Goal: Task Accomplishment & Management: Manage account settings

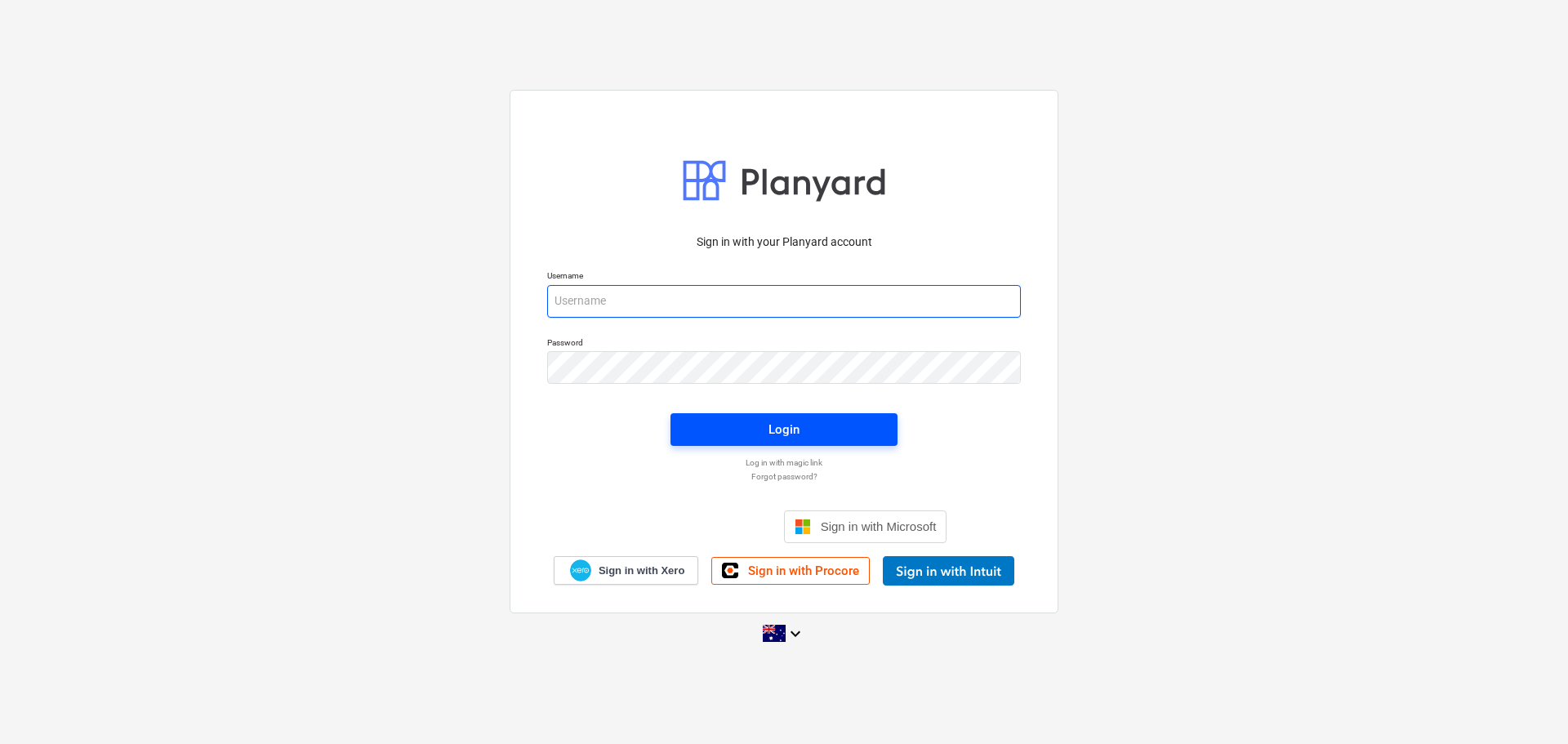
type input "[EMAIL_ADDRESS][DOMAIN_NAME]"
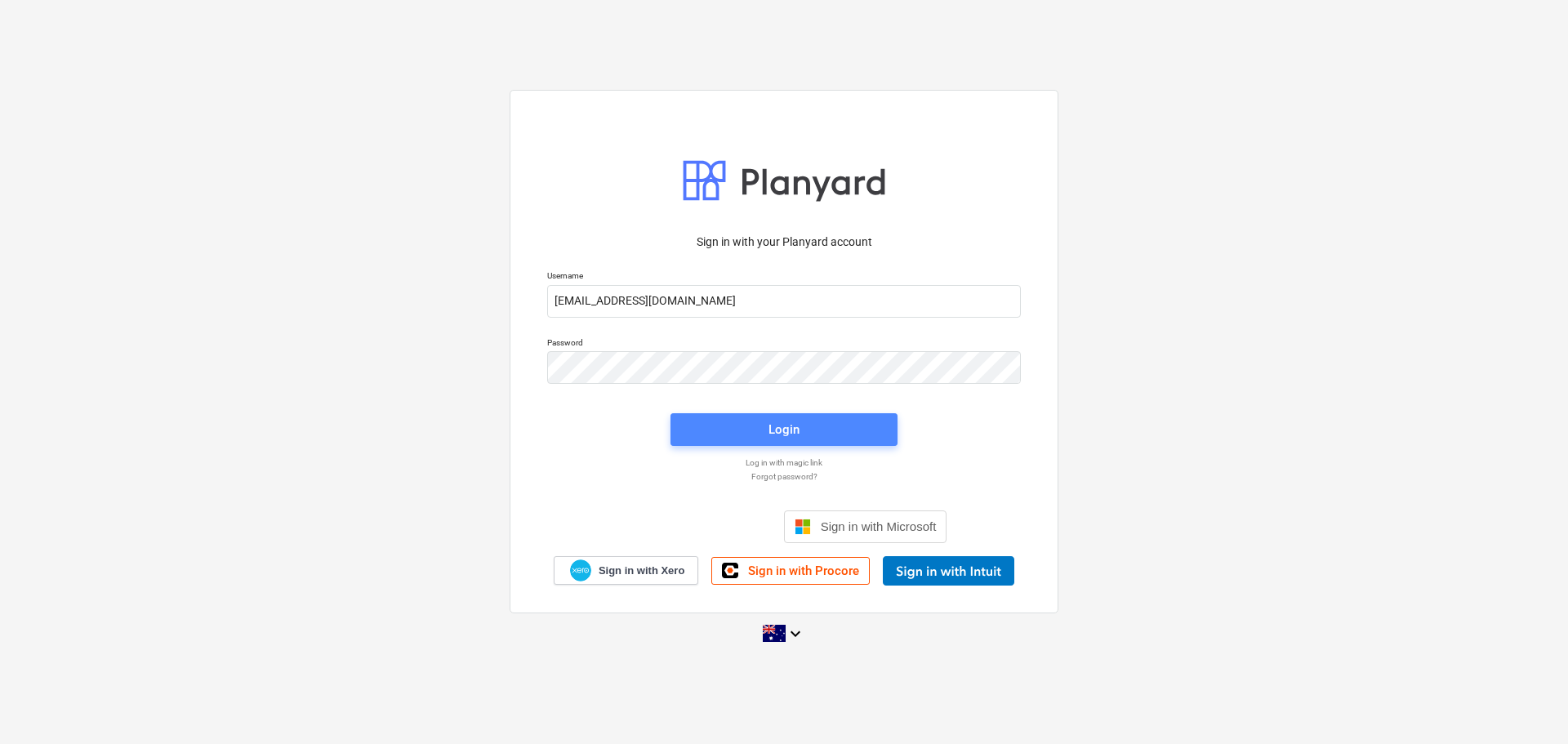
click at [773, 429] on div "Login" at bounding box center [784, 429] width 31 height 21
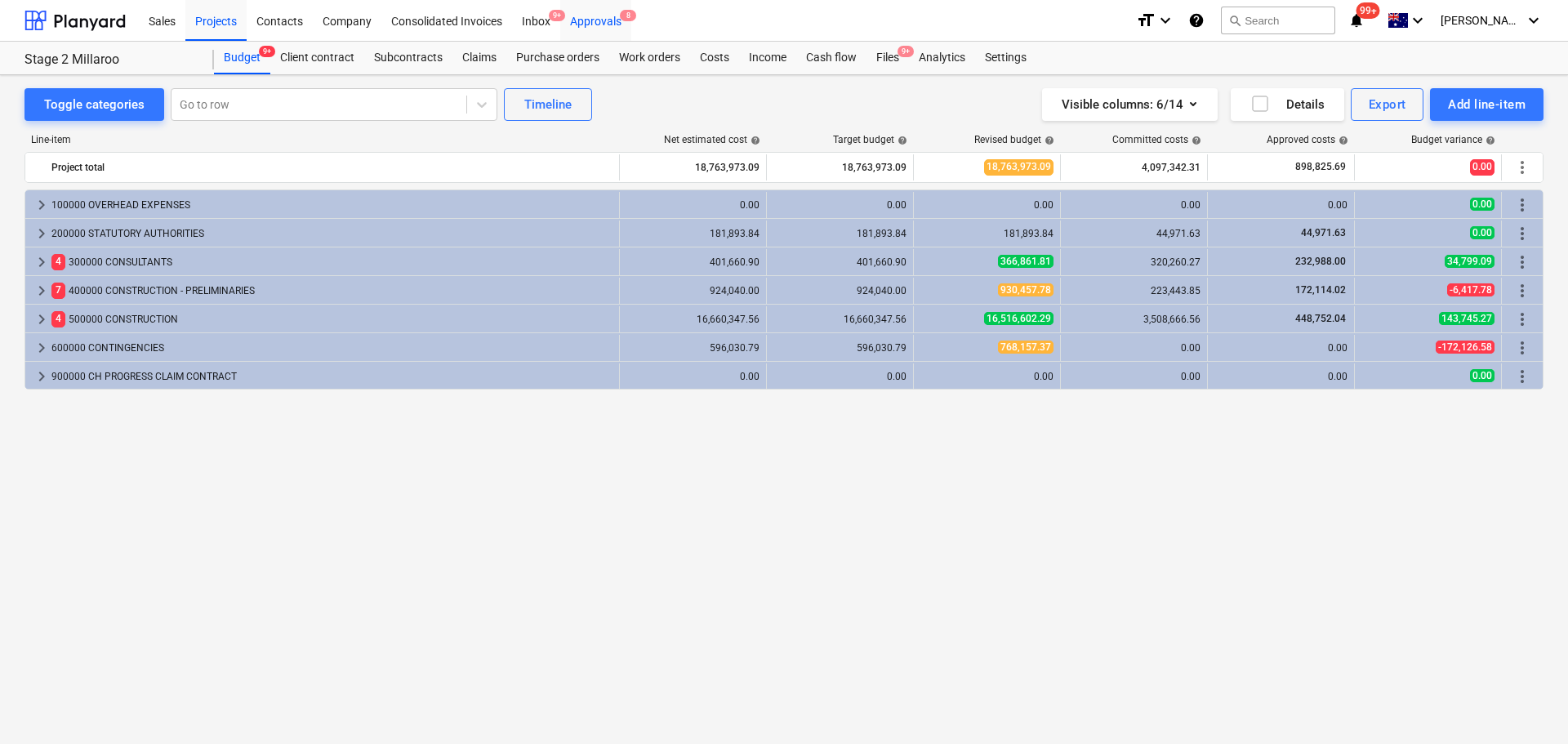
click at [614, 17] on div "Approvals 8" at bounding box center [595, 19] width 71 height 42
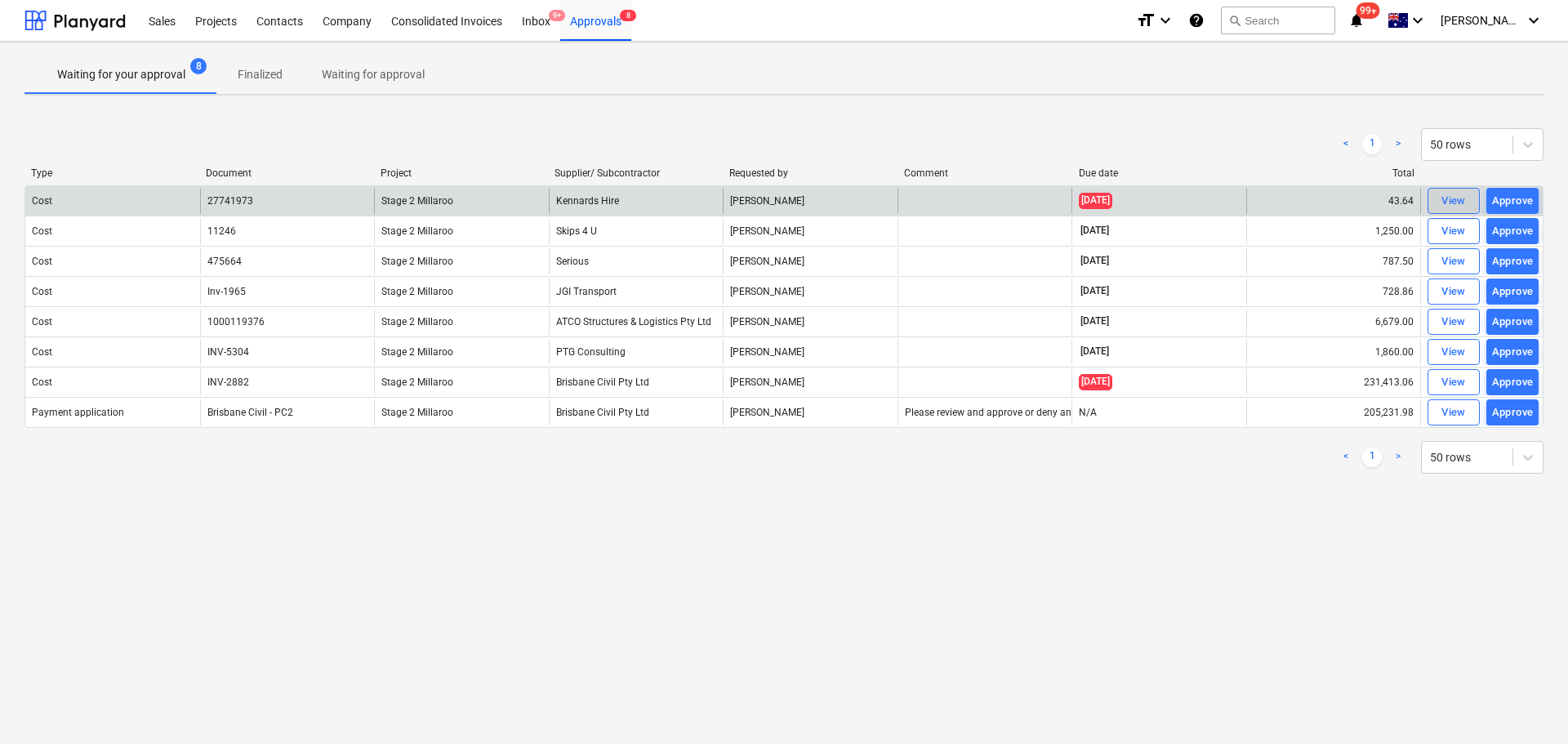
click at [1439, 202] on span "View" at bounding box center [1454, 201] width 36 height 18
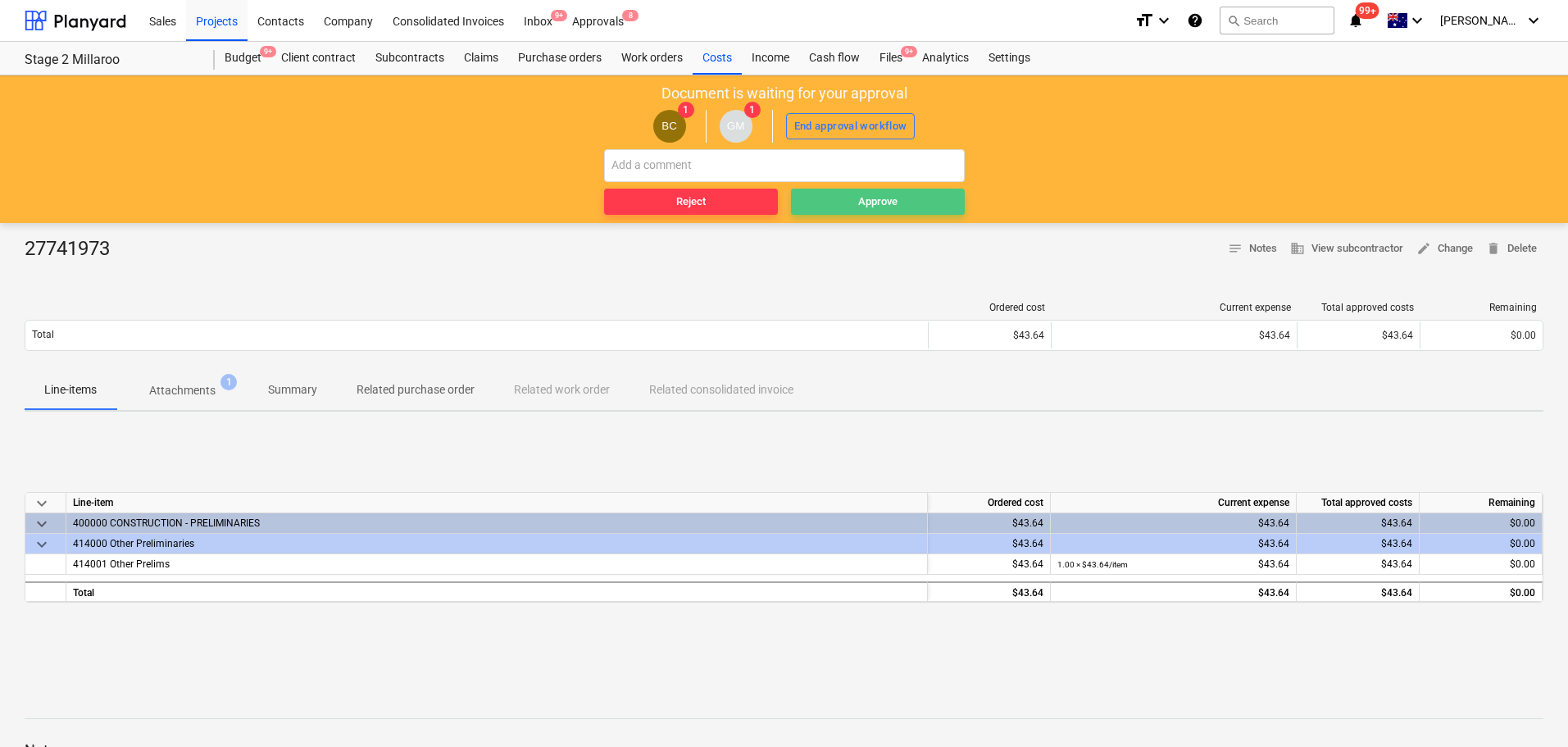
click at [860, 200] on div "Approve" at bounding box center [877, 201] width 39 height 18
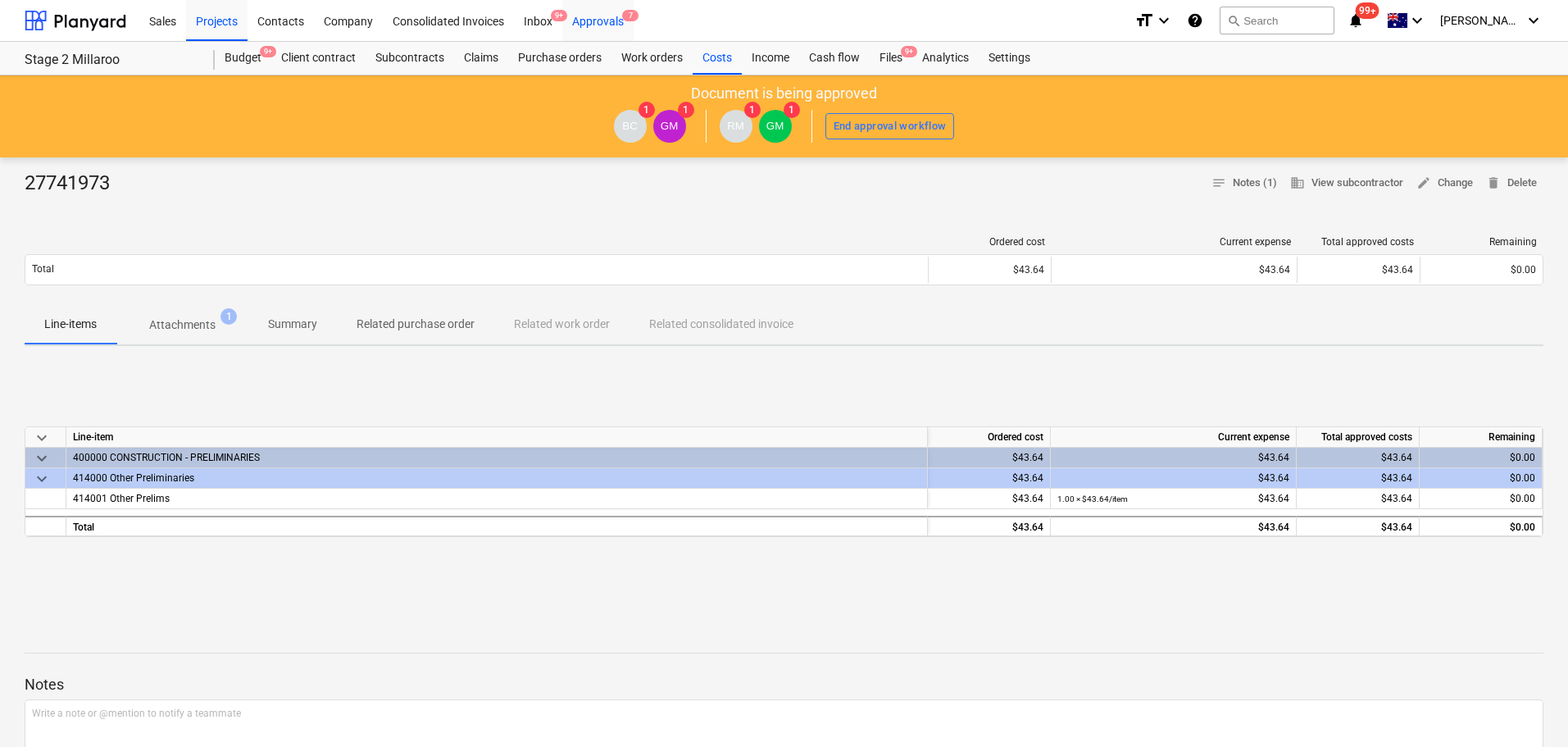
click at [613, 23] on div "Approvals 7" at bounding box center [597, 19] width 71 height 42
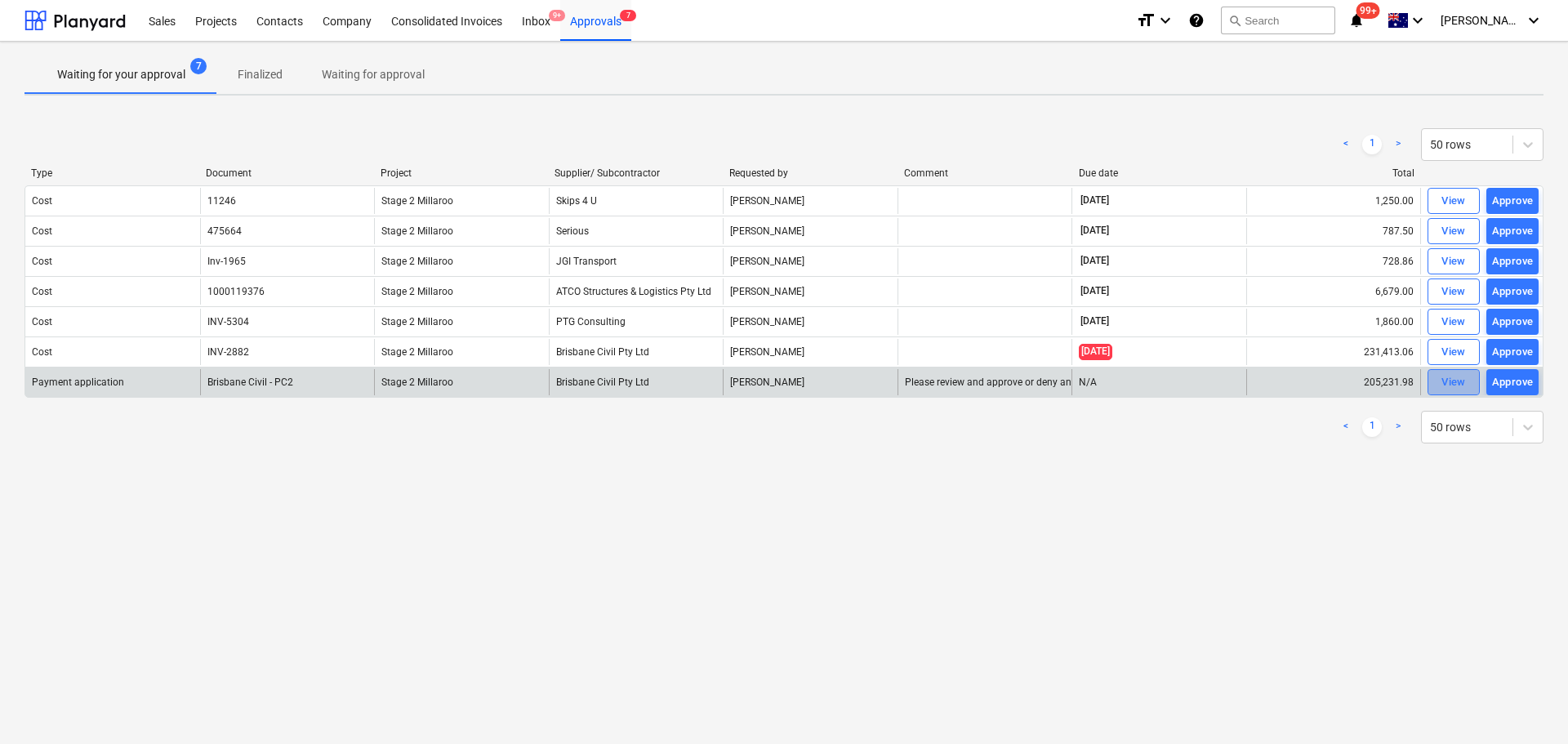
click at [1441, 387] on span "View" at bounding box center [1454, 382] width 36 height 18
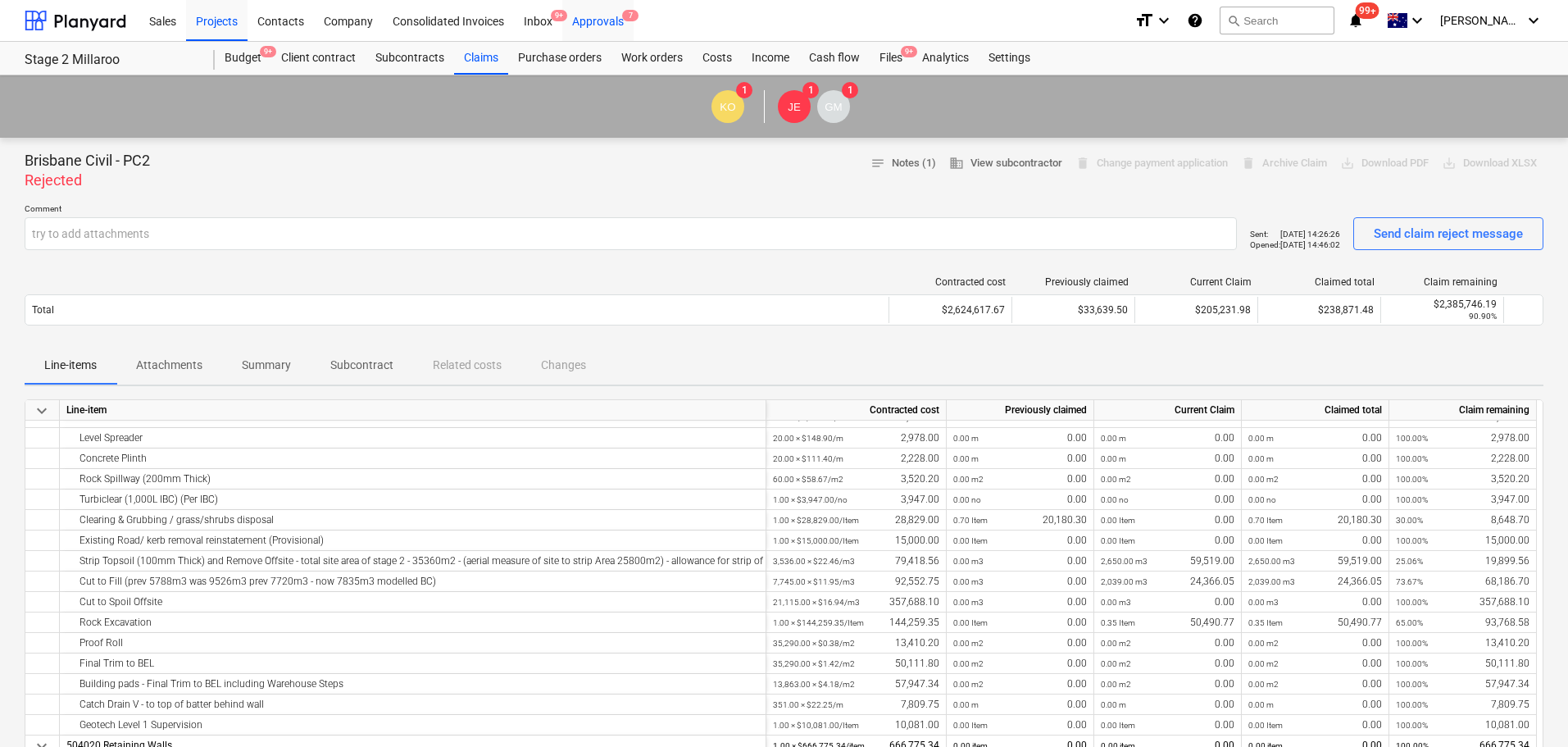
click at [593, 23] on div "Approvals 7" at bounding box center [597, 19] width 71 height 42
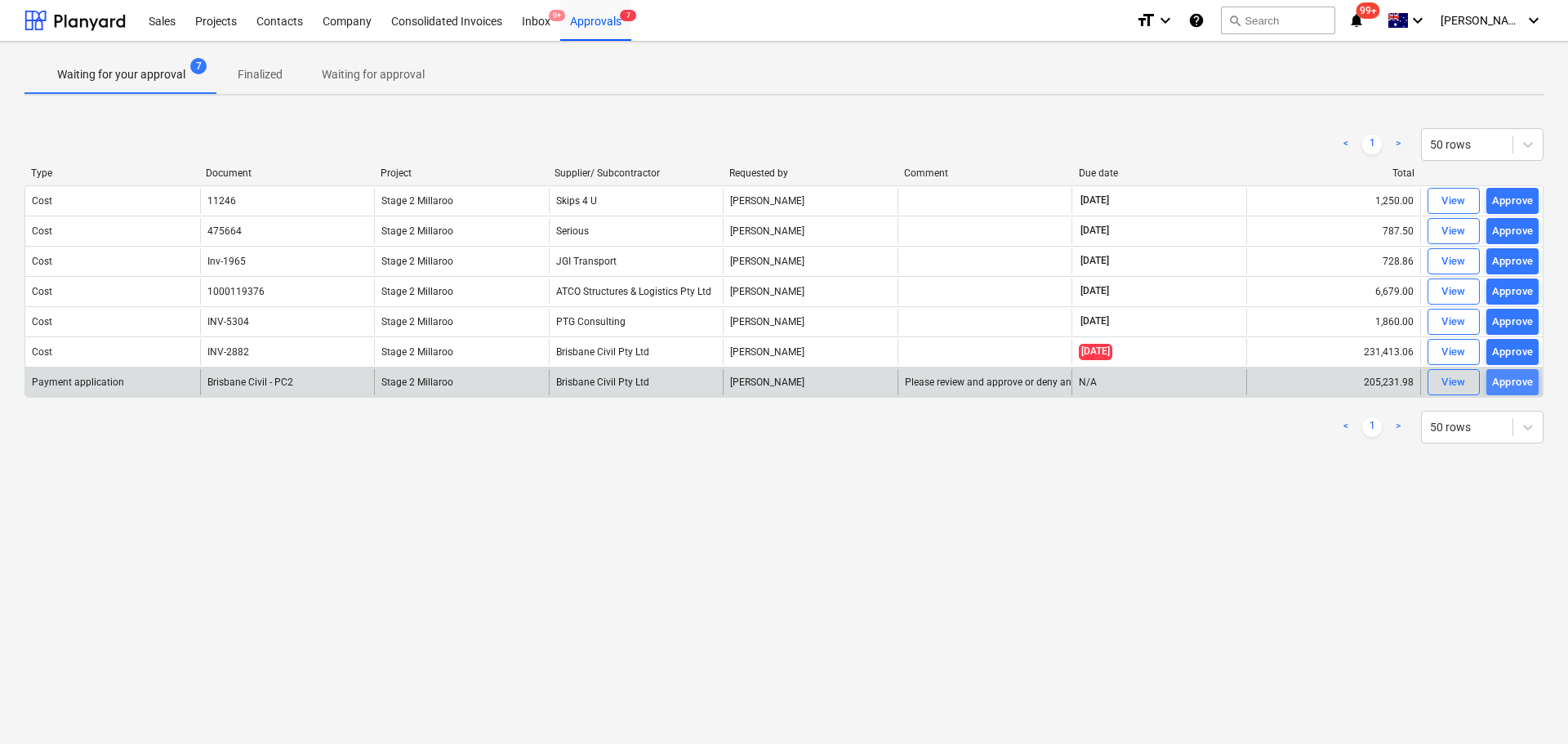
click at [1513, 384] on div "Approve" at bounding box center [1513, 382] width 42 height 18
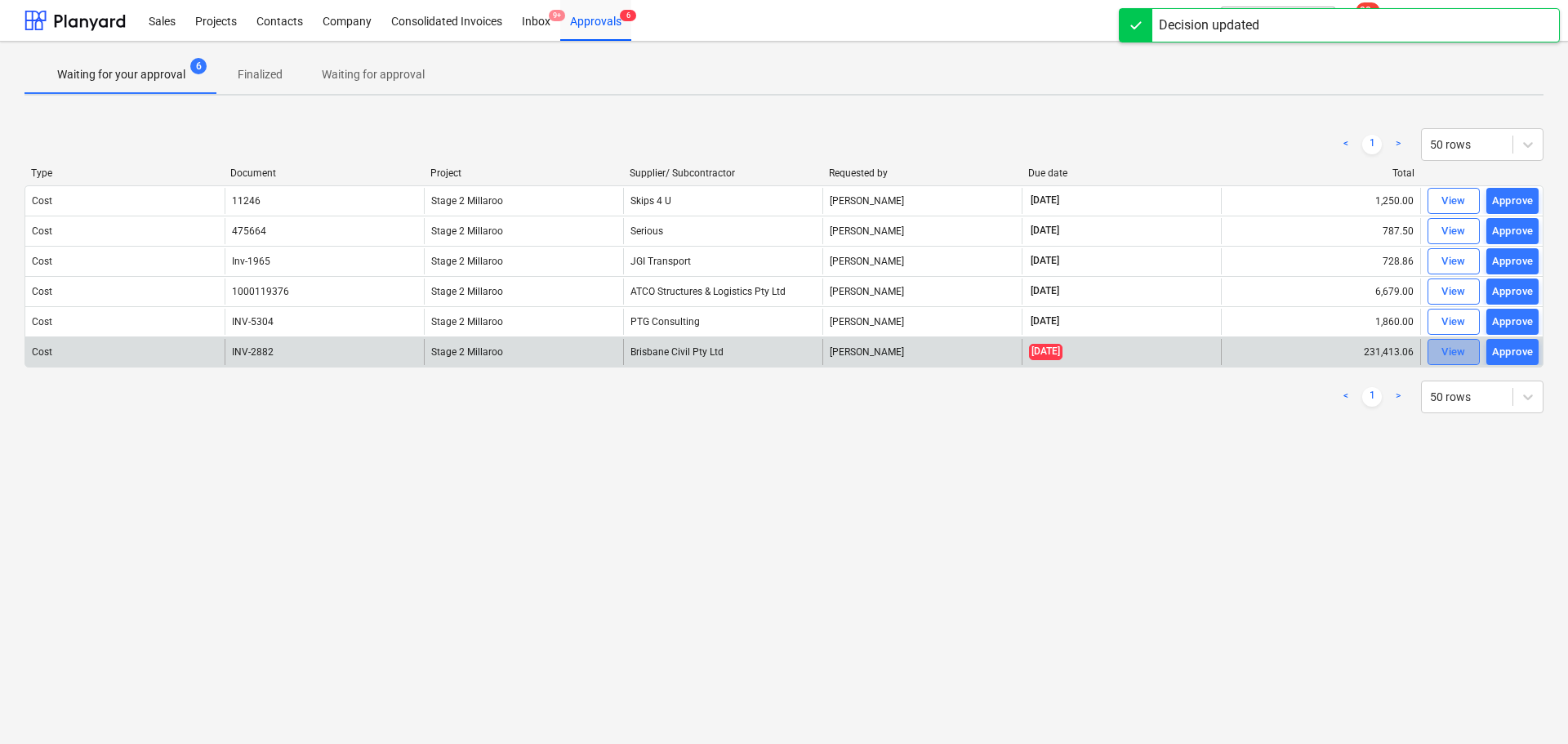
click at [1451, 354] on div "View" at bounding box center [1454, 352] width 24 height 18
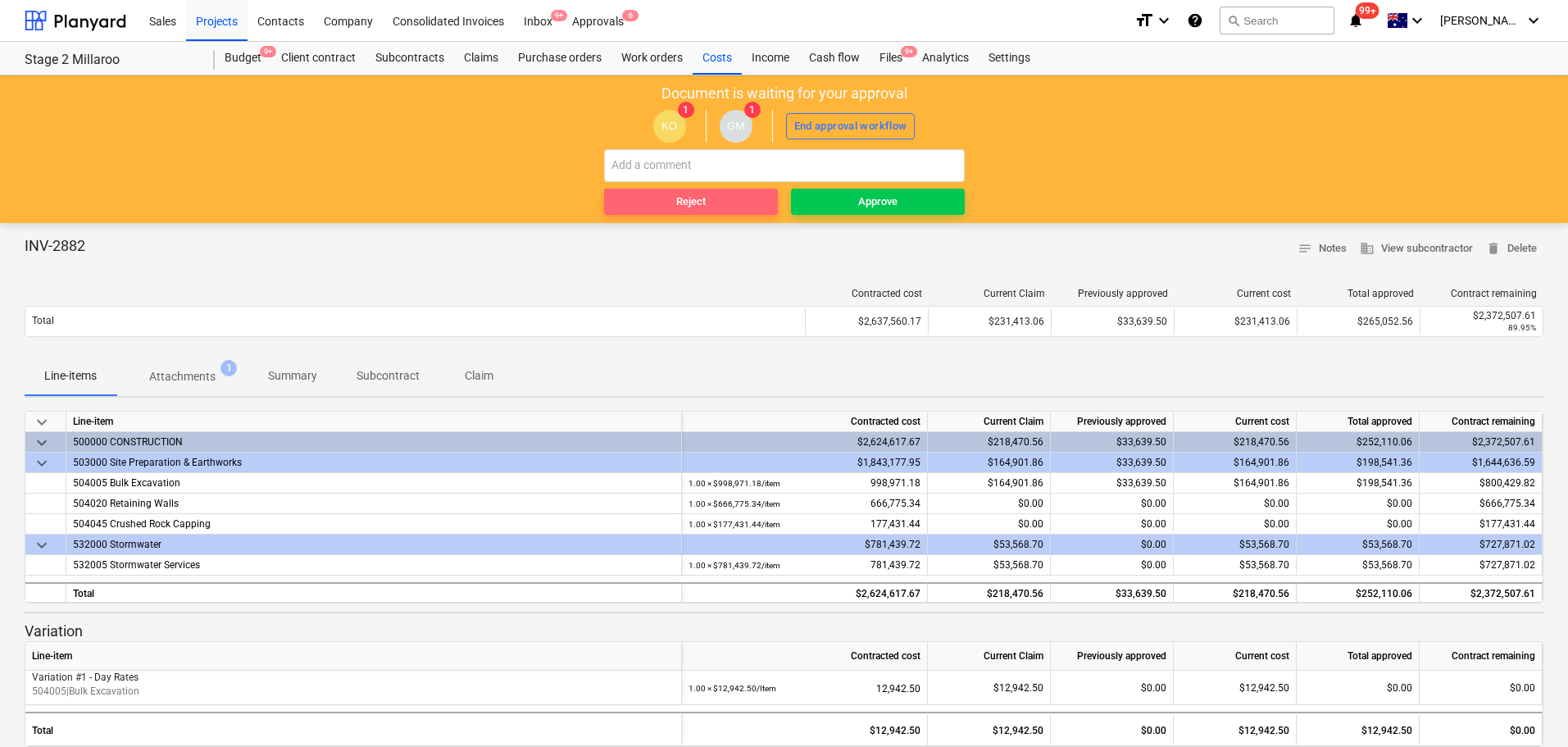
click at [659, 196] on span "Reject" at bounding box center [691, 201] width 160 height 18
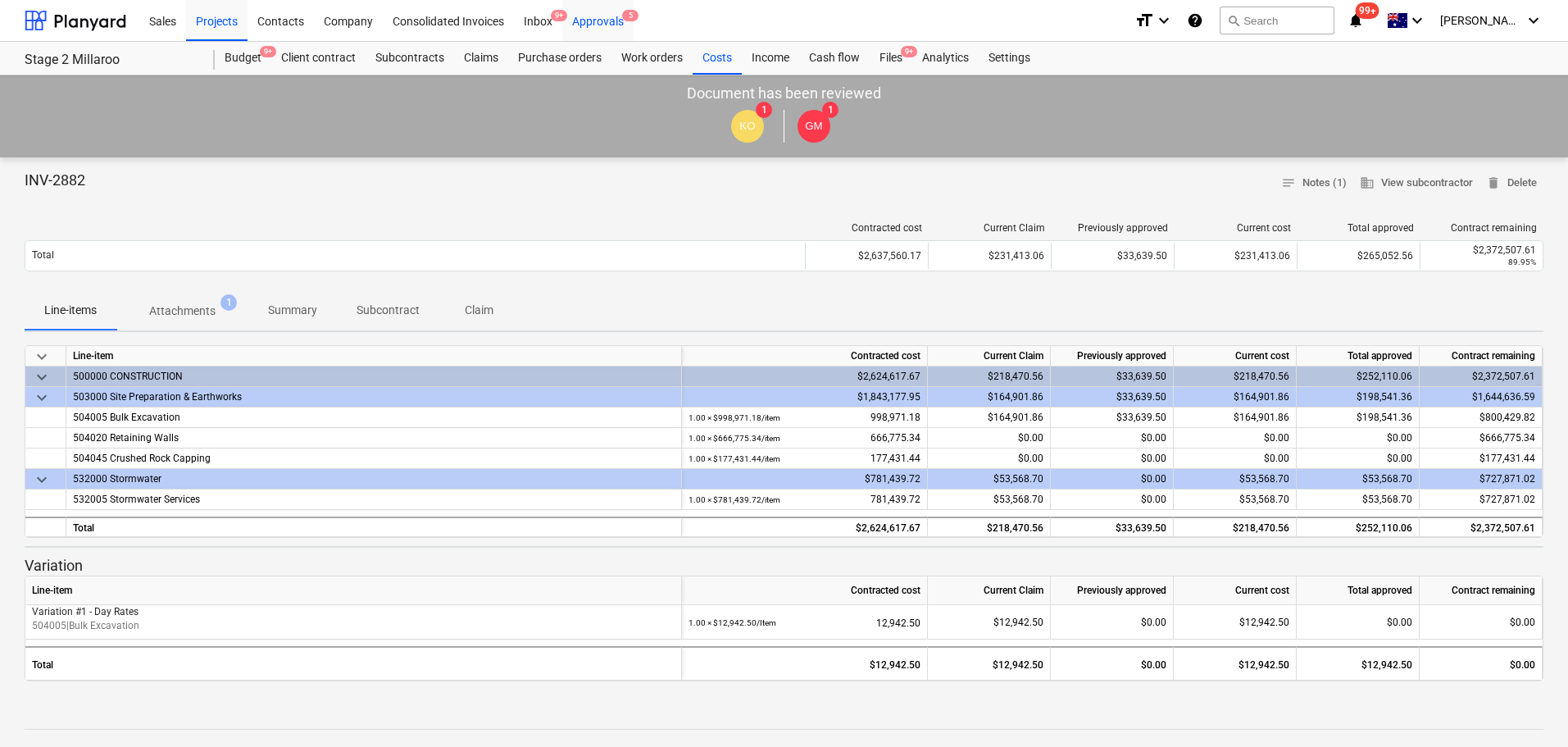
click at [597, 18] on div "Approvals 5" at bounding box center [597, 19] width 71 height 42
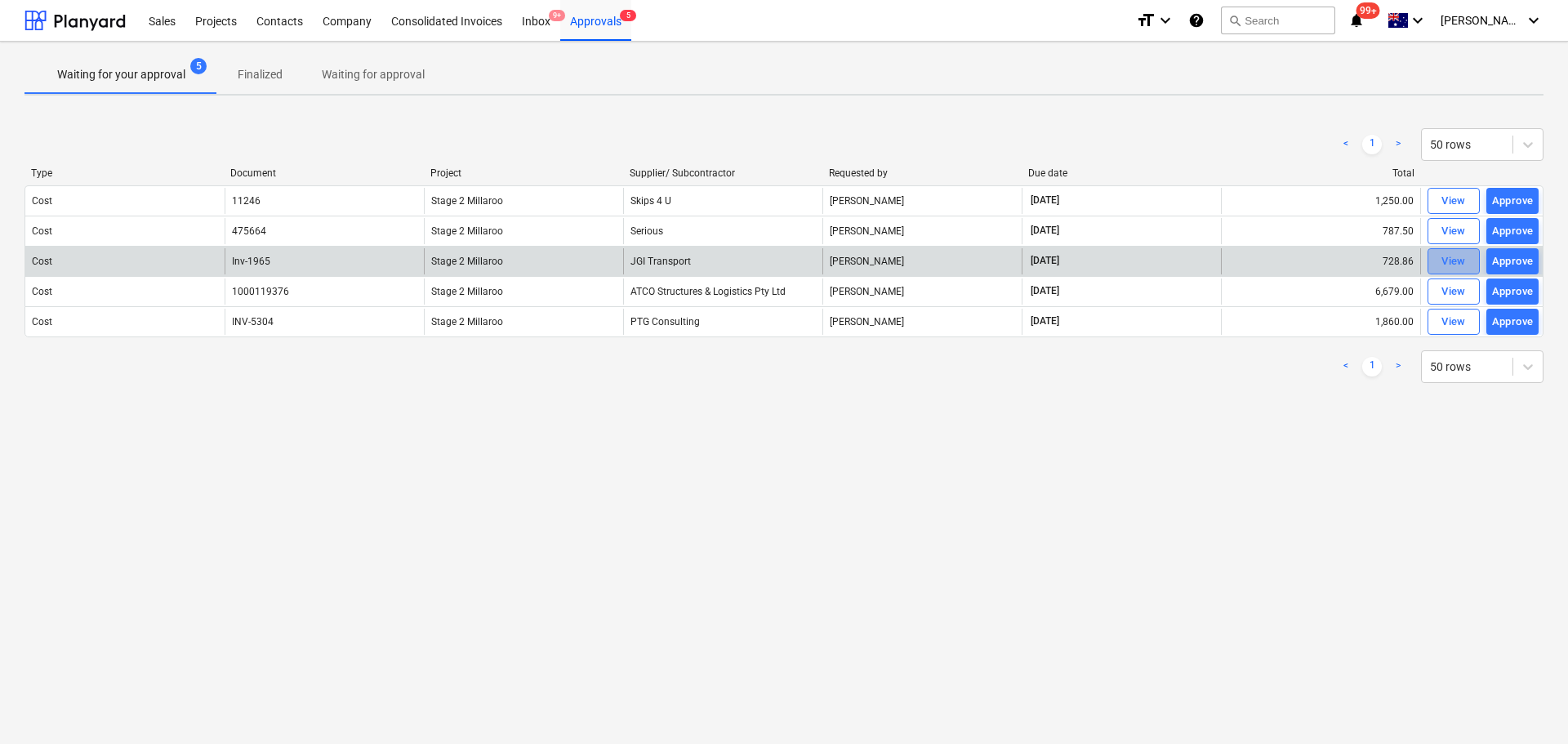
click at [1452, 262] on div "View" at bounding box center [1454, 261] width 24 height 18
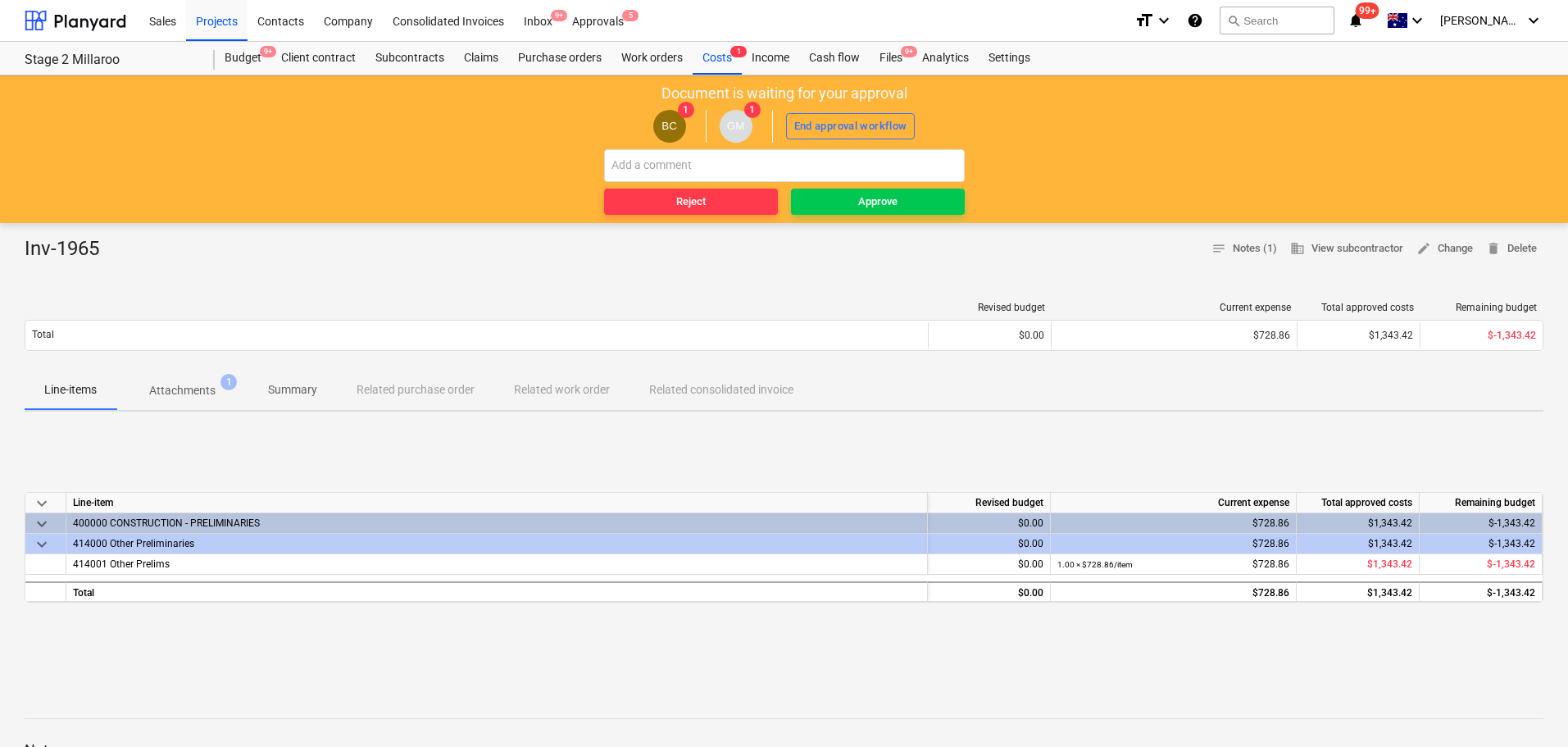
click at [191, 391] on p "Attachments" at bounding box center [182, 391] width 66 height 18
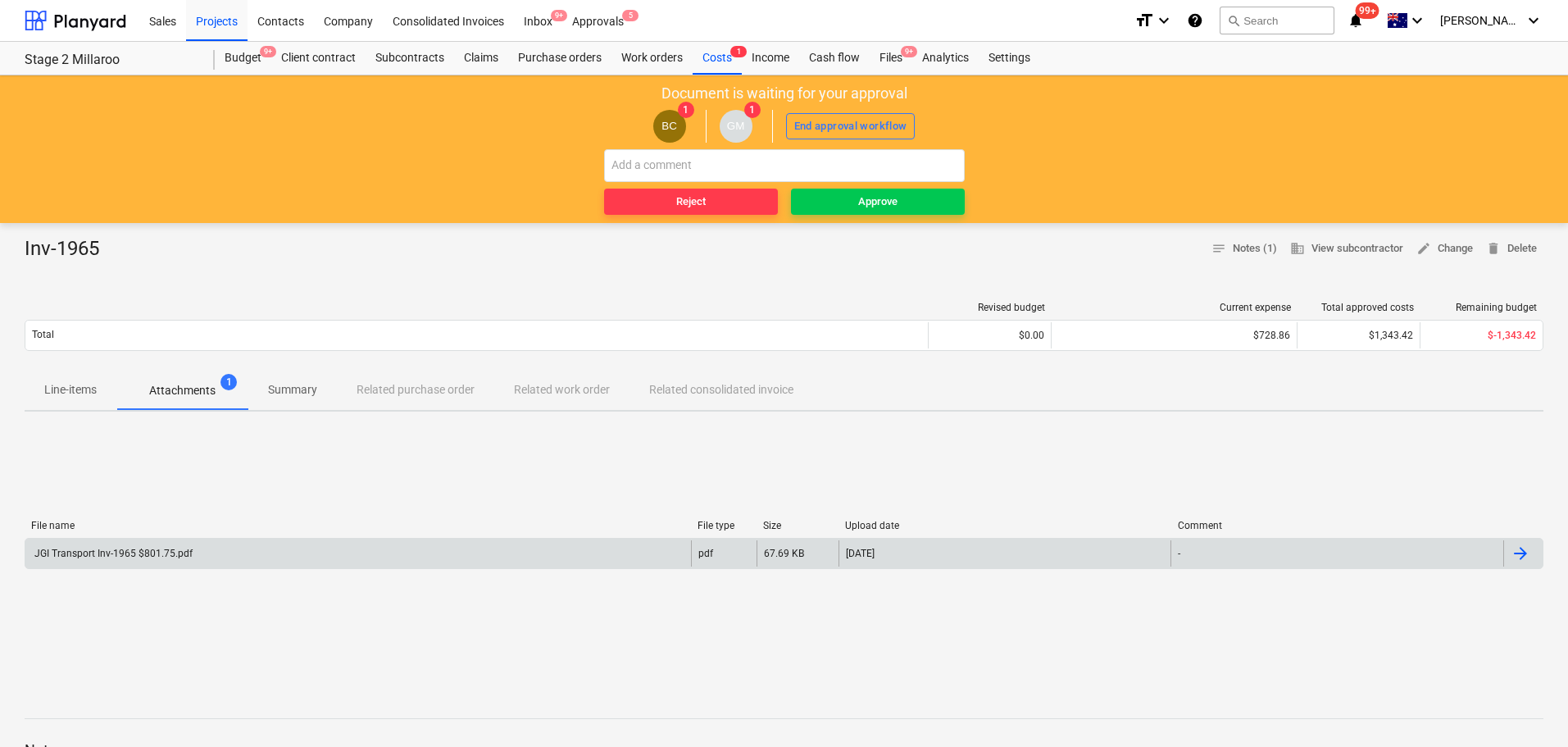
click at [121, 555] on div "JGI Transport Inv-1965 $801.75.pdf" at bounding box center [112, 553] width 160 height 12
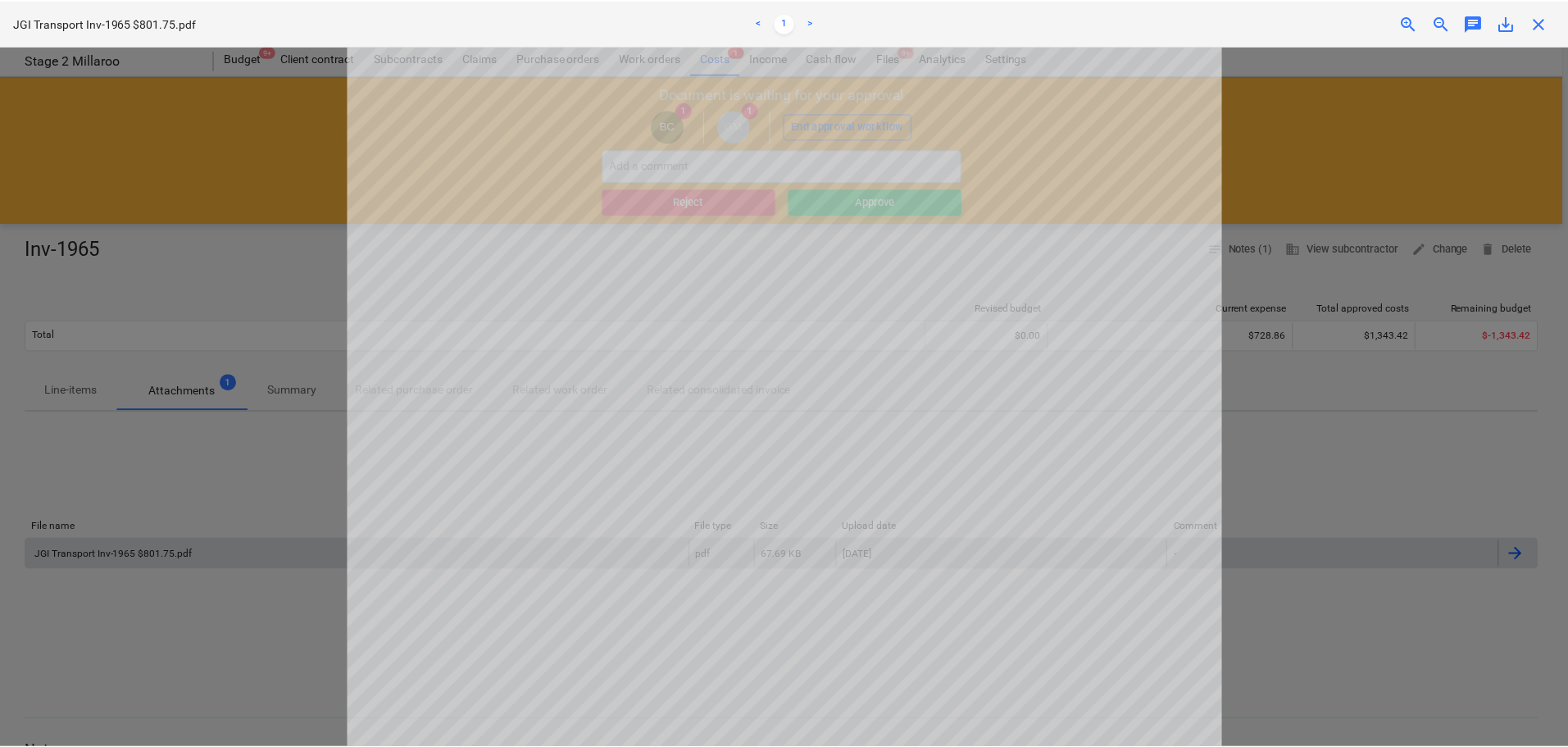
scroll to position [87, 0]
click at [310, 482] on div at bounding box center [787, 396] width 1574 height 701
click at [1541, 18] on span "close" at bounding box center [1545, 22] width 19 height 19
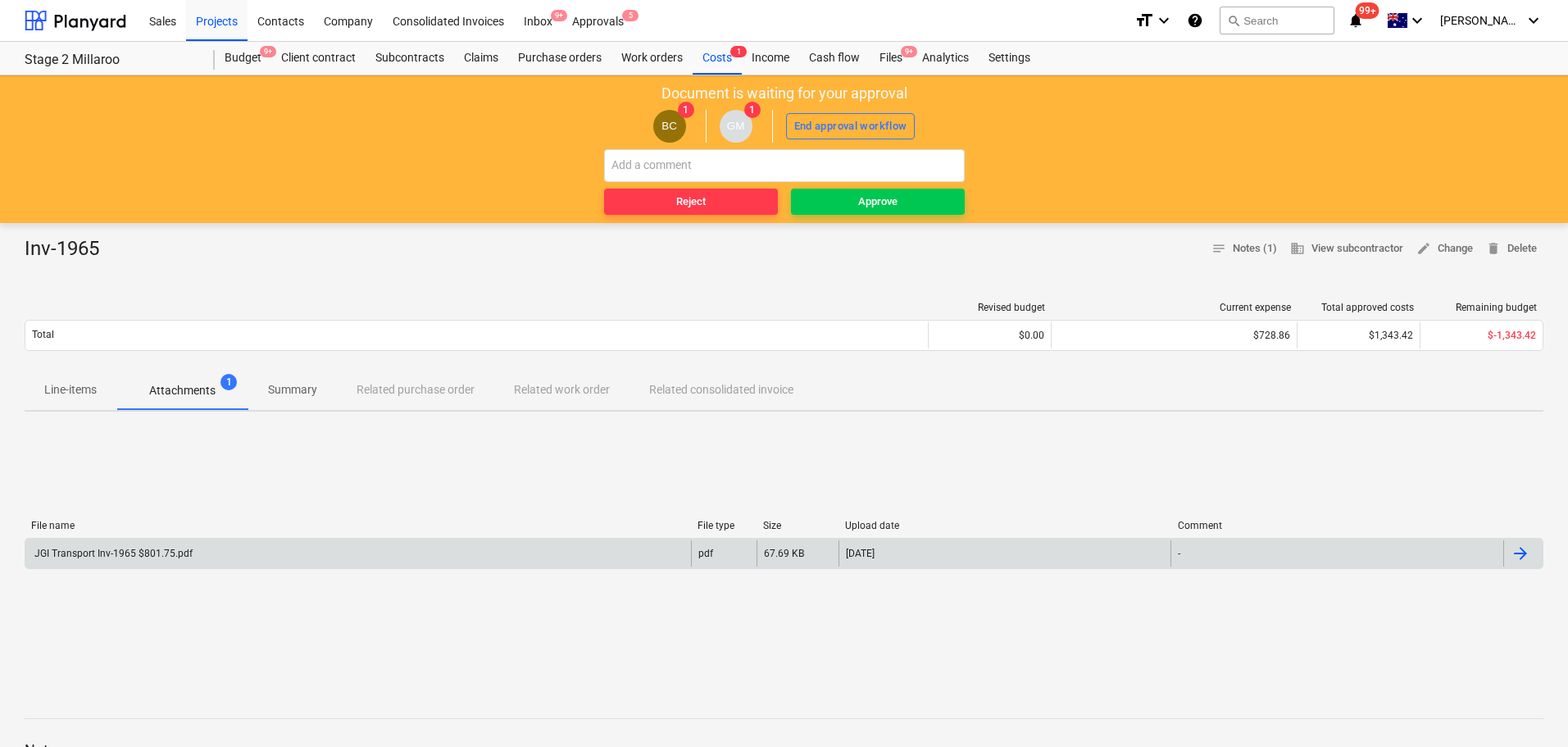
click at [70, 392] on p "Line-items" at bounding box center [71, 390] width 53 height 18
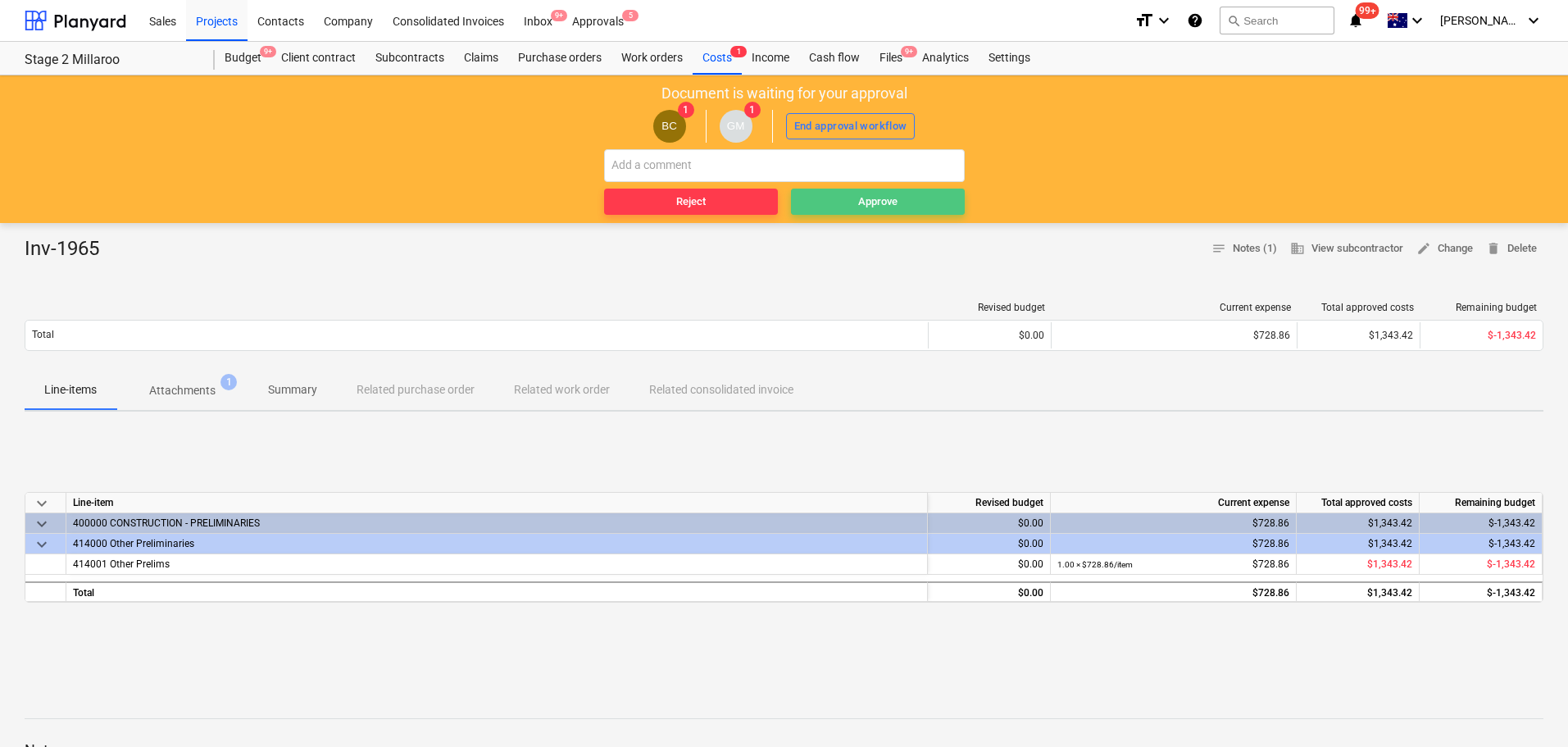
click at [859, 202] on div "Approve" at bounding box center [877, 201] width 39 height 18
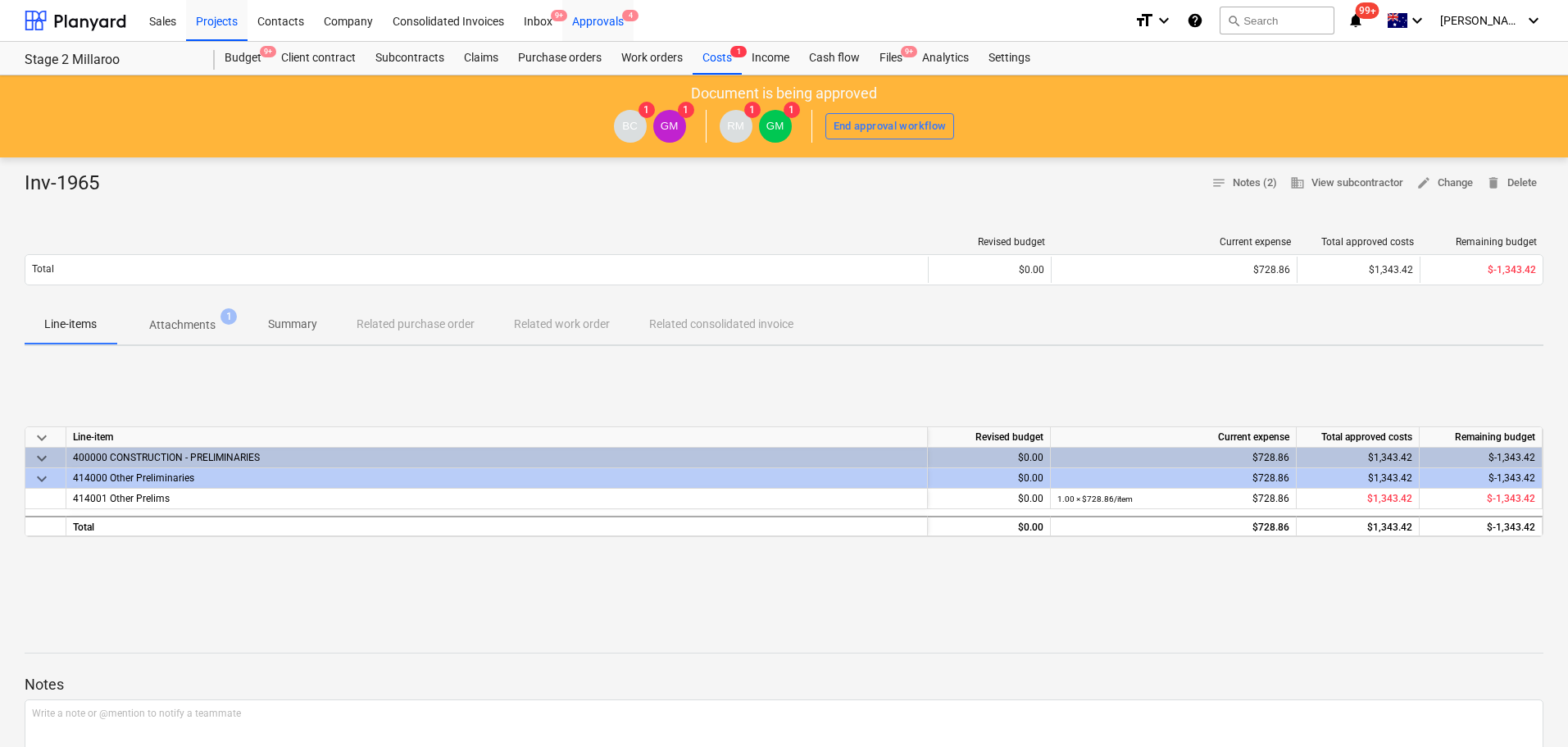
click at [604, 19] on div "Approvals 4" at bounding box center [597, 19] width 71 height 42
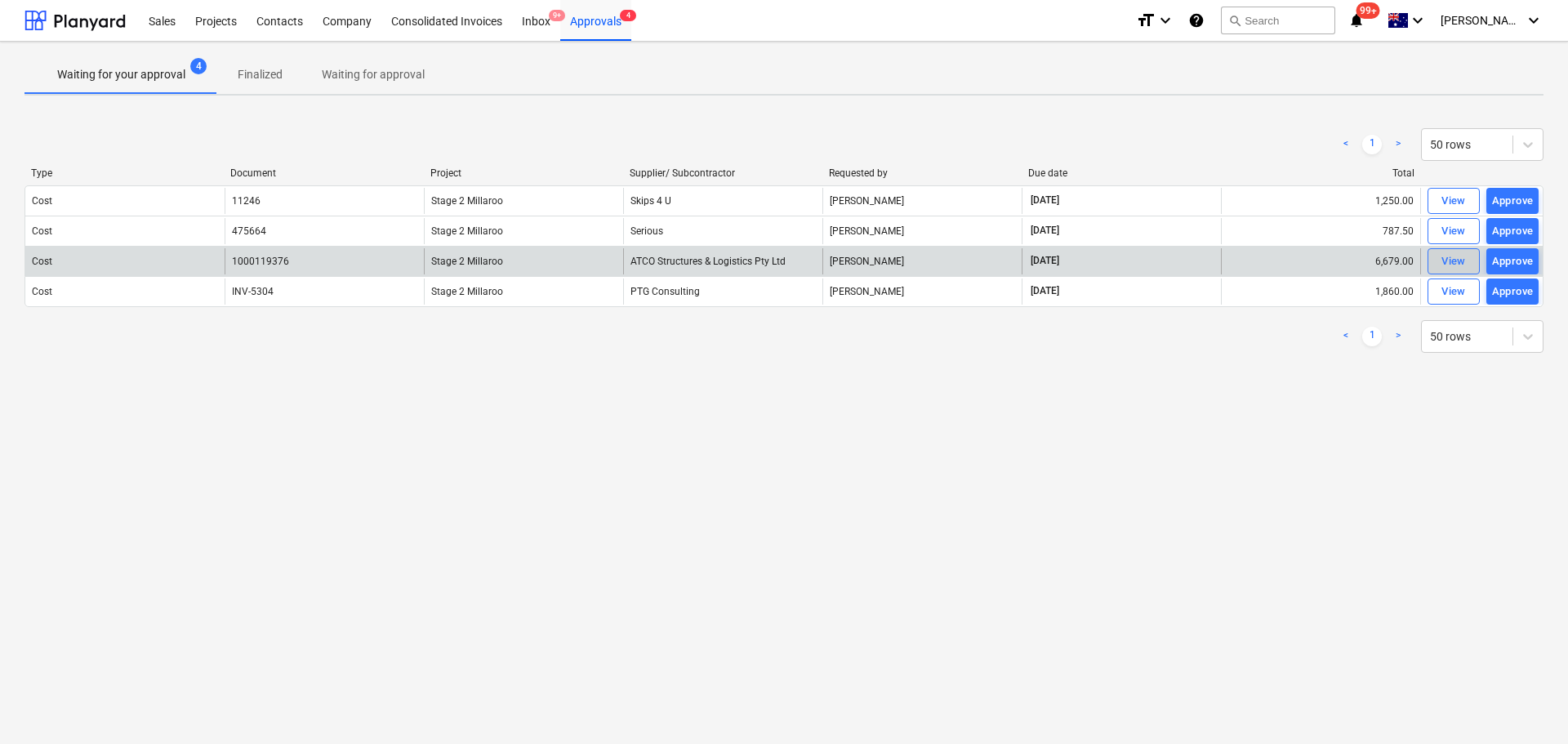
click at [1449, 265] on div "View" at bounding box center [1454, 261] width 24 height 18
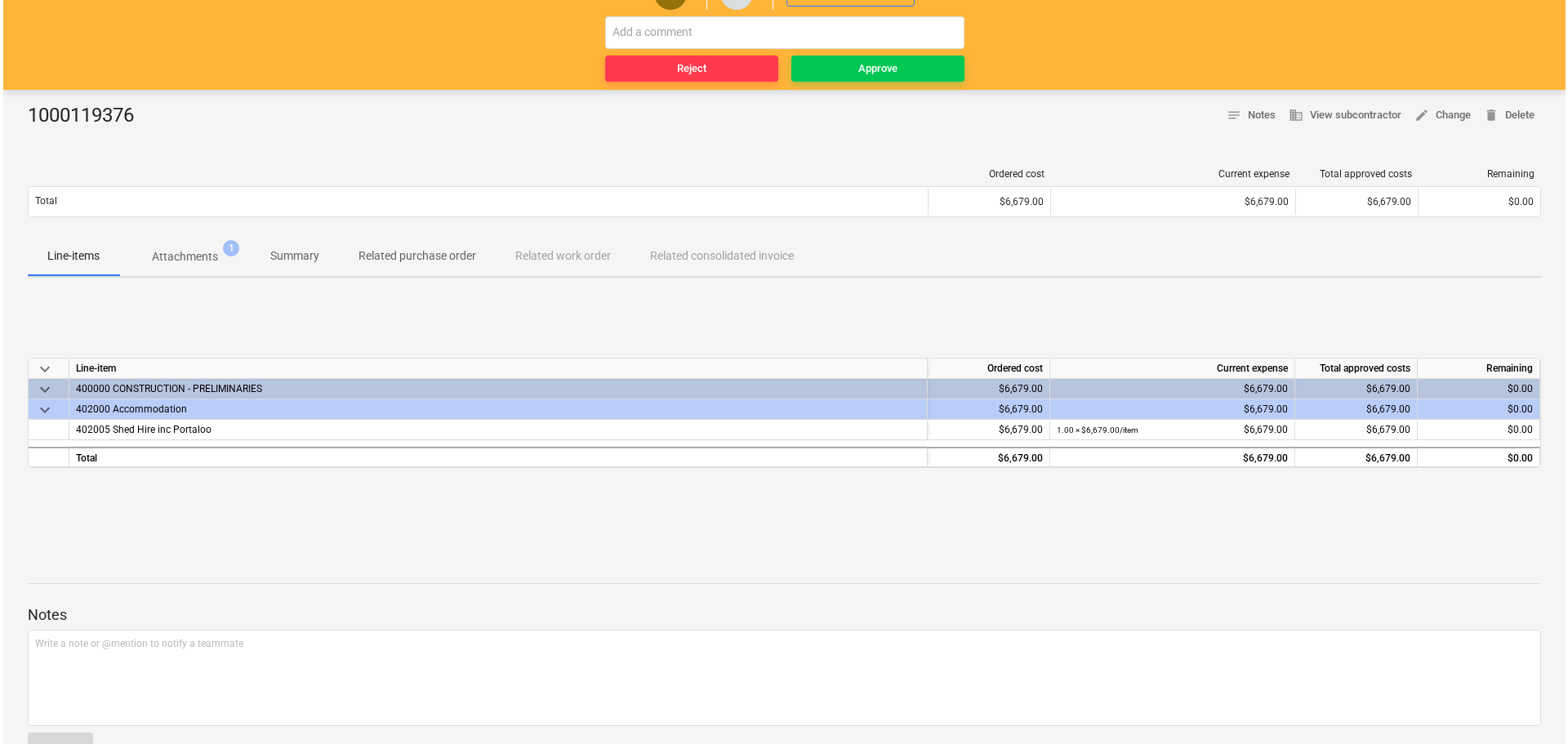
scroll to position [179, 0]
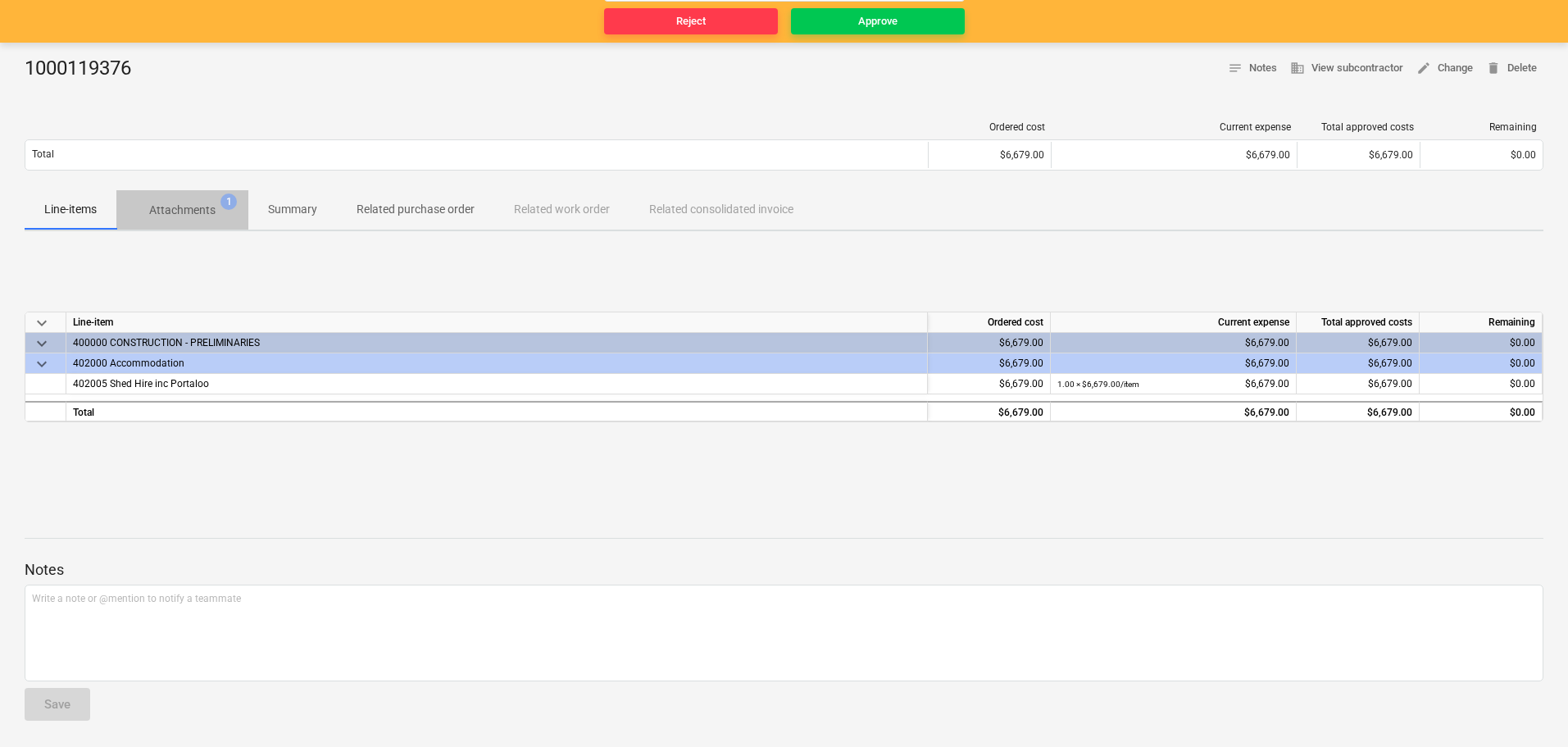
click at [180, 211] on p "Attachments" at bounding box center [182, 210] width 66 height 18
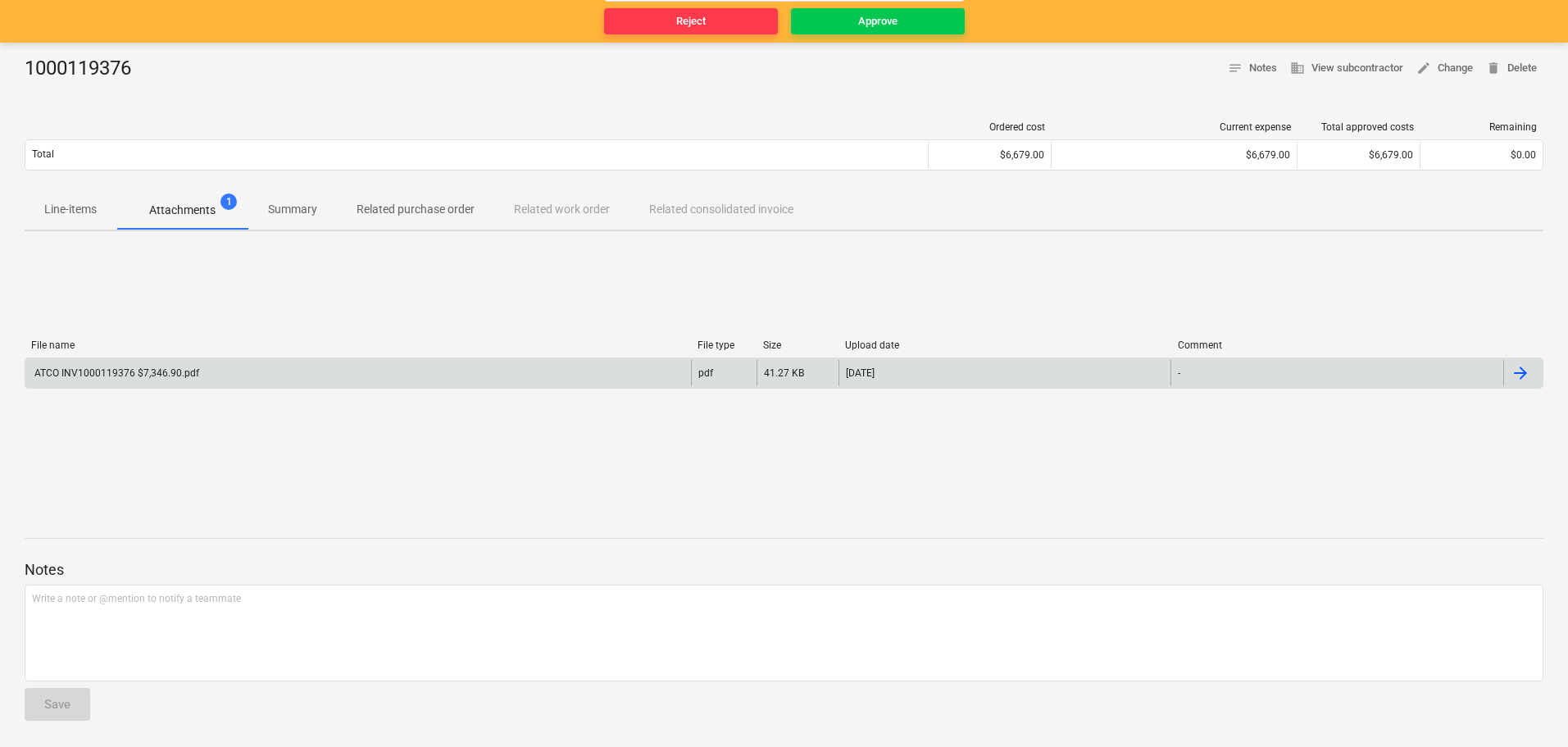
click at [106, 374] on div "ATCO INV1000119376 $7,346.90.pdf" at bounding box center [116, 374] width 167 height 12
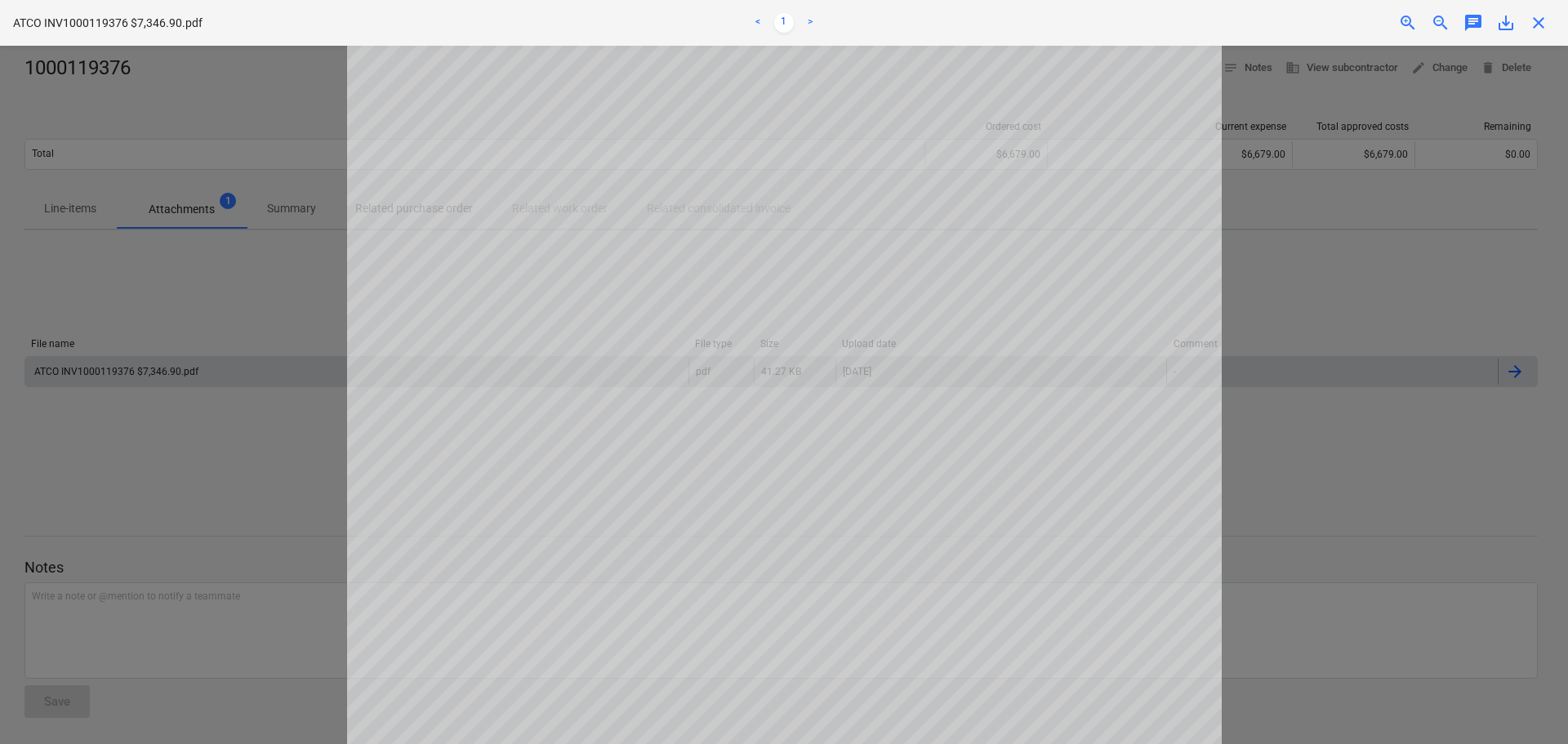
click at [1542, 27] on span "close" at bounding box center [1539, 22] width 19 height 19
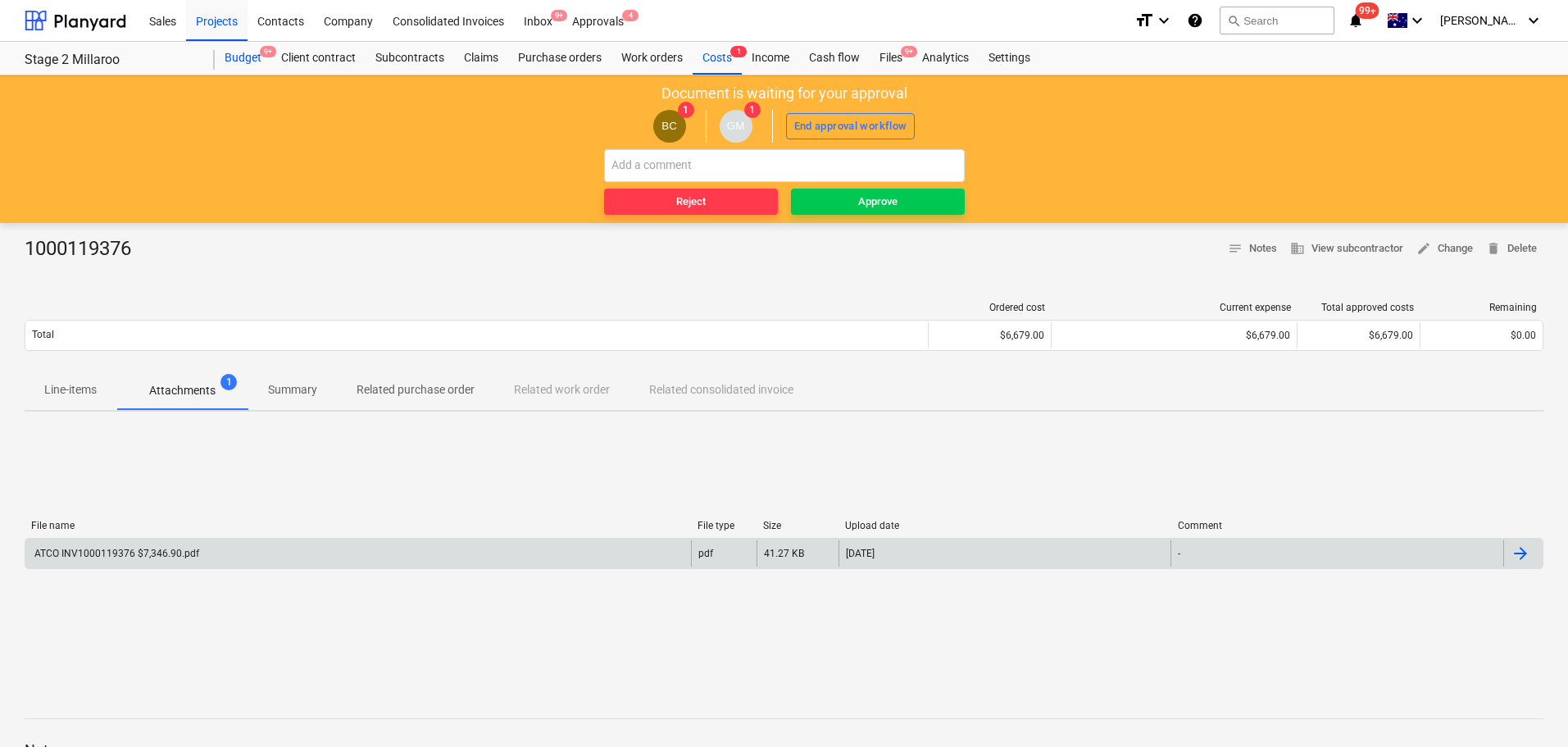
click at [243, 54] on div "Budget 9+" at bounding box center [243, 58] width 56 height 33
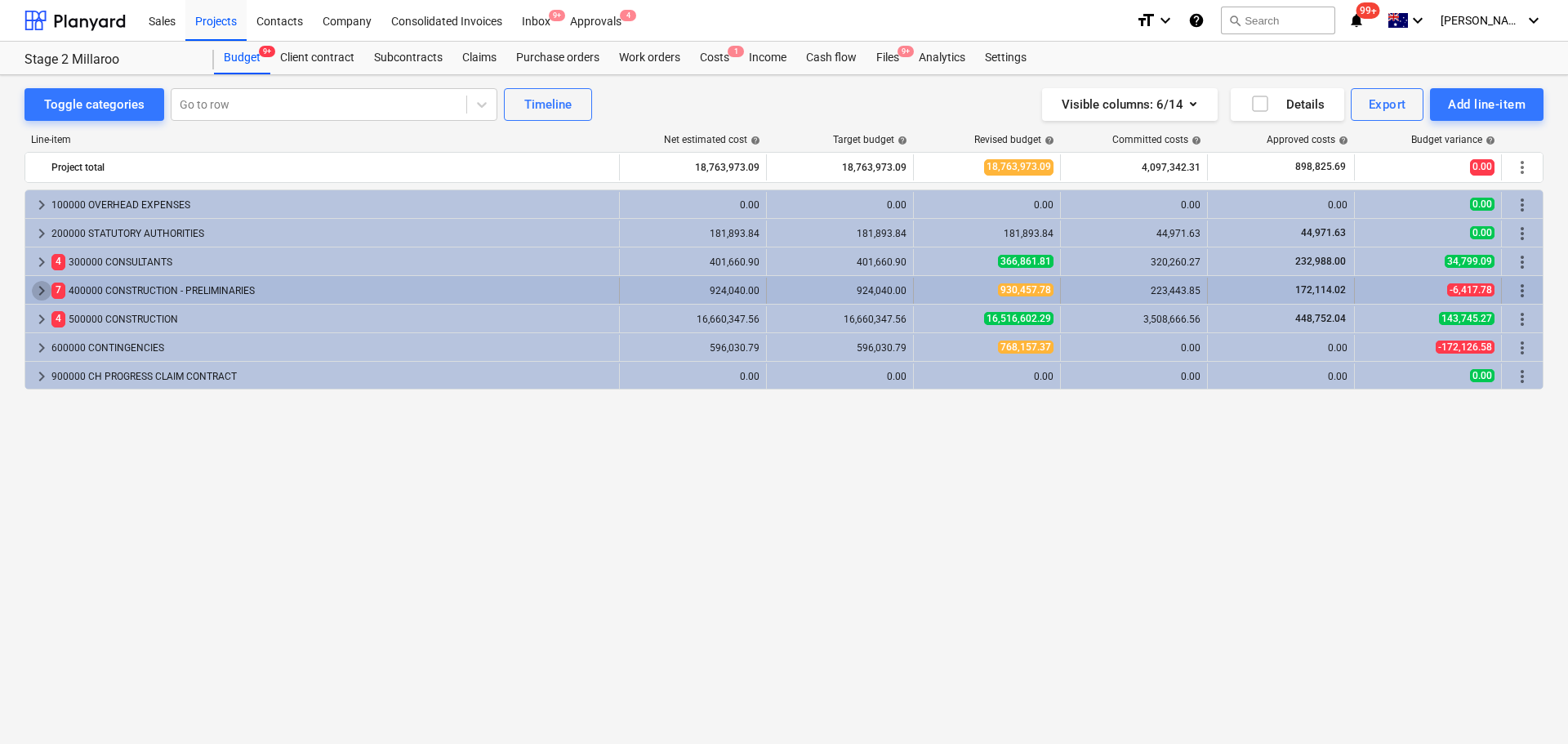
click at [39, 289] on span "keyboard_arrow_right" at bounding box center [42, 291] width 19 height 19
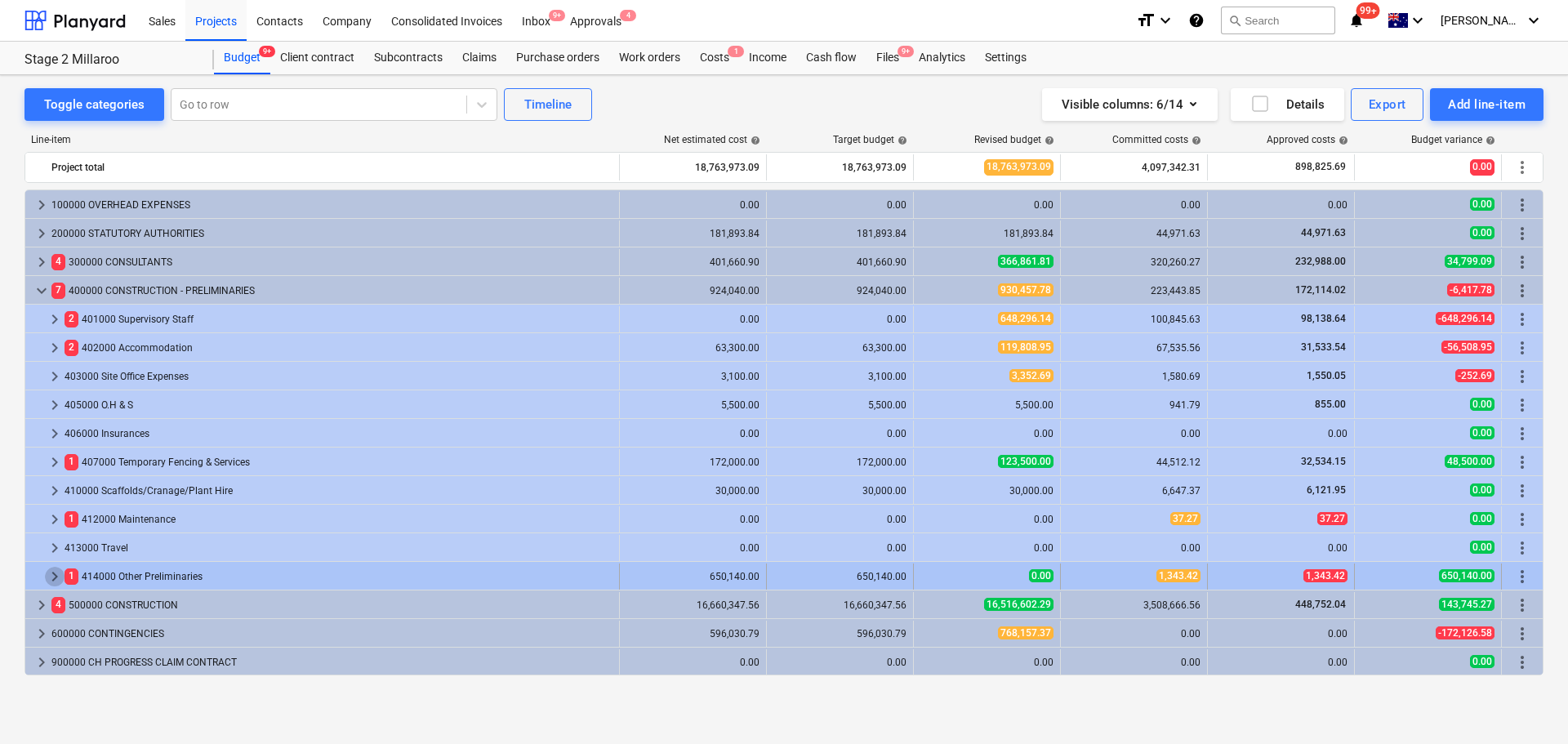
click at [56, 579] on span "keyboard_arrow_right" at bounding box center [54, 576] width 19 height 19
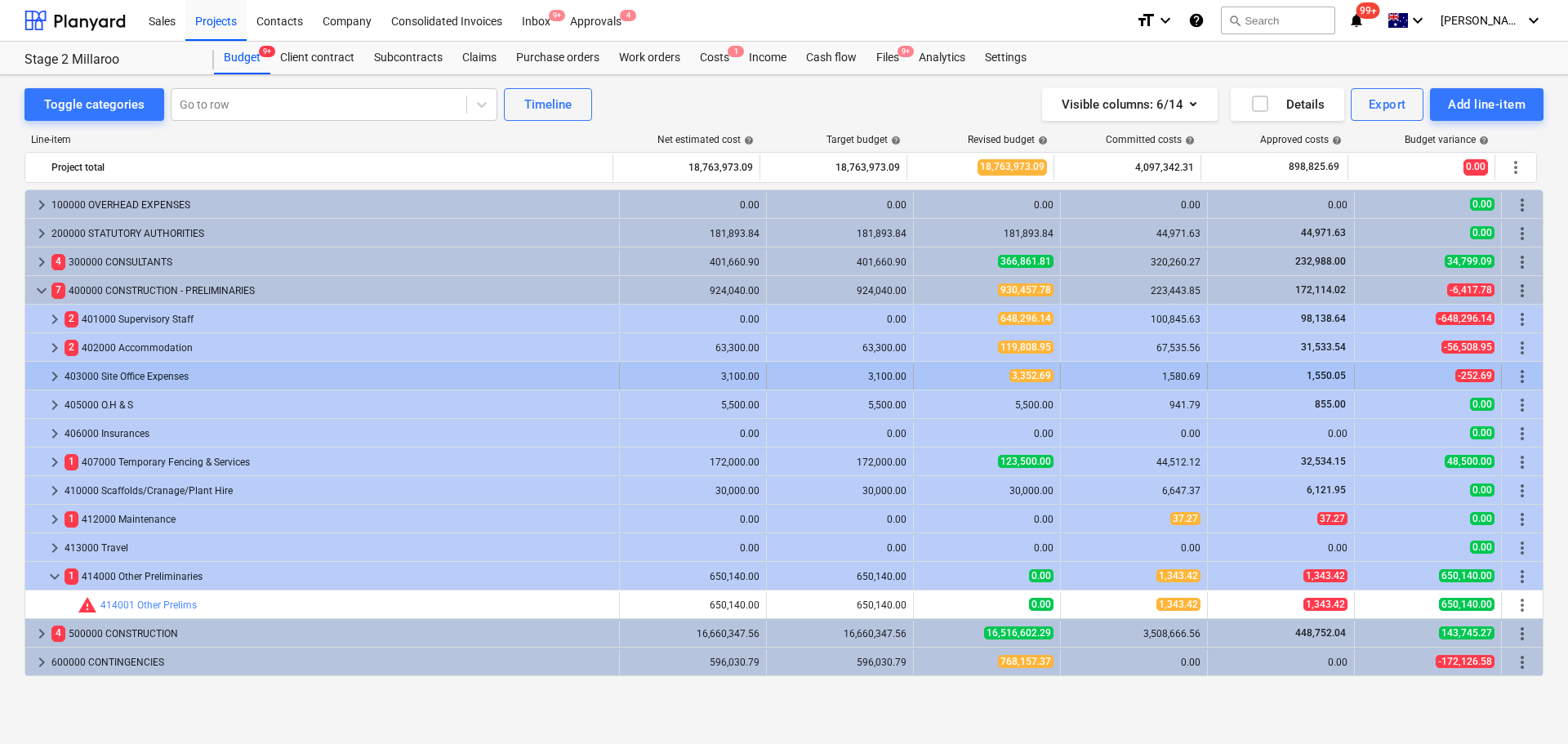
click at [52, 377] on span "keyboard_arrow_right" at bounding box center [54, 376] width 19 height 19
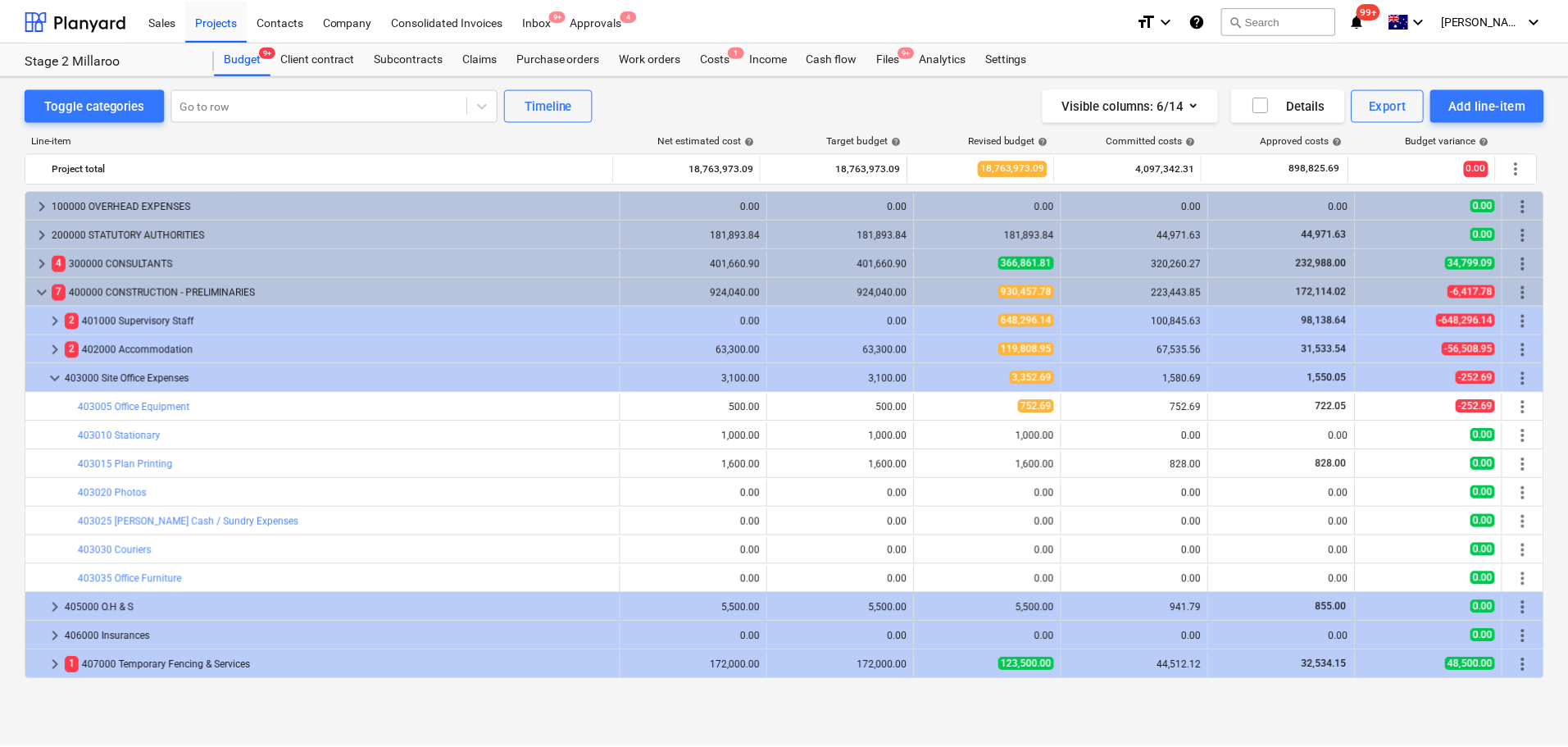
scroll to position [10, 0]
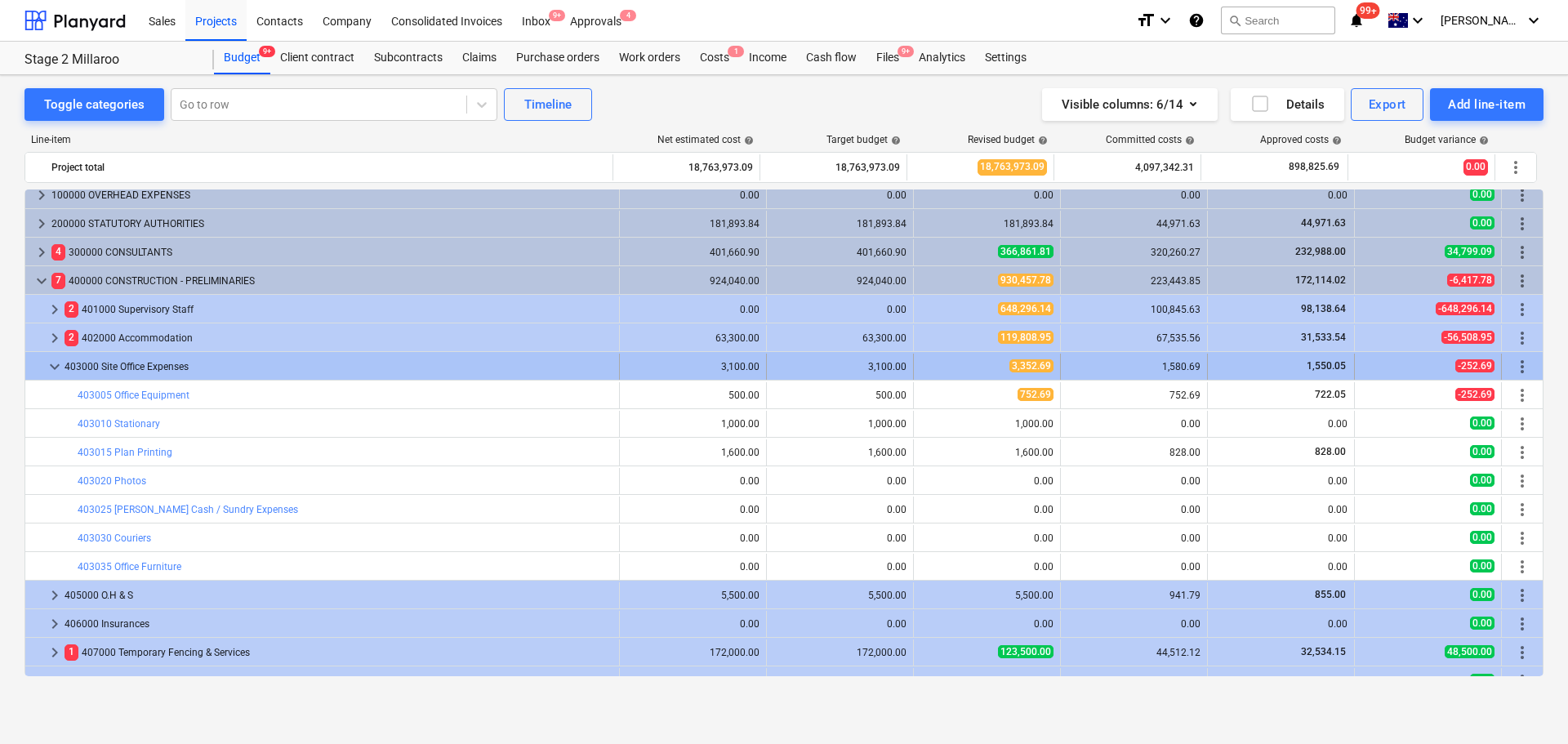
click at [54, 363] on span "keyboard_arrow_down" at bounding box center [54, 366] width 19 height 19
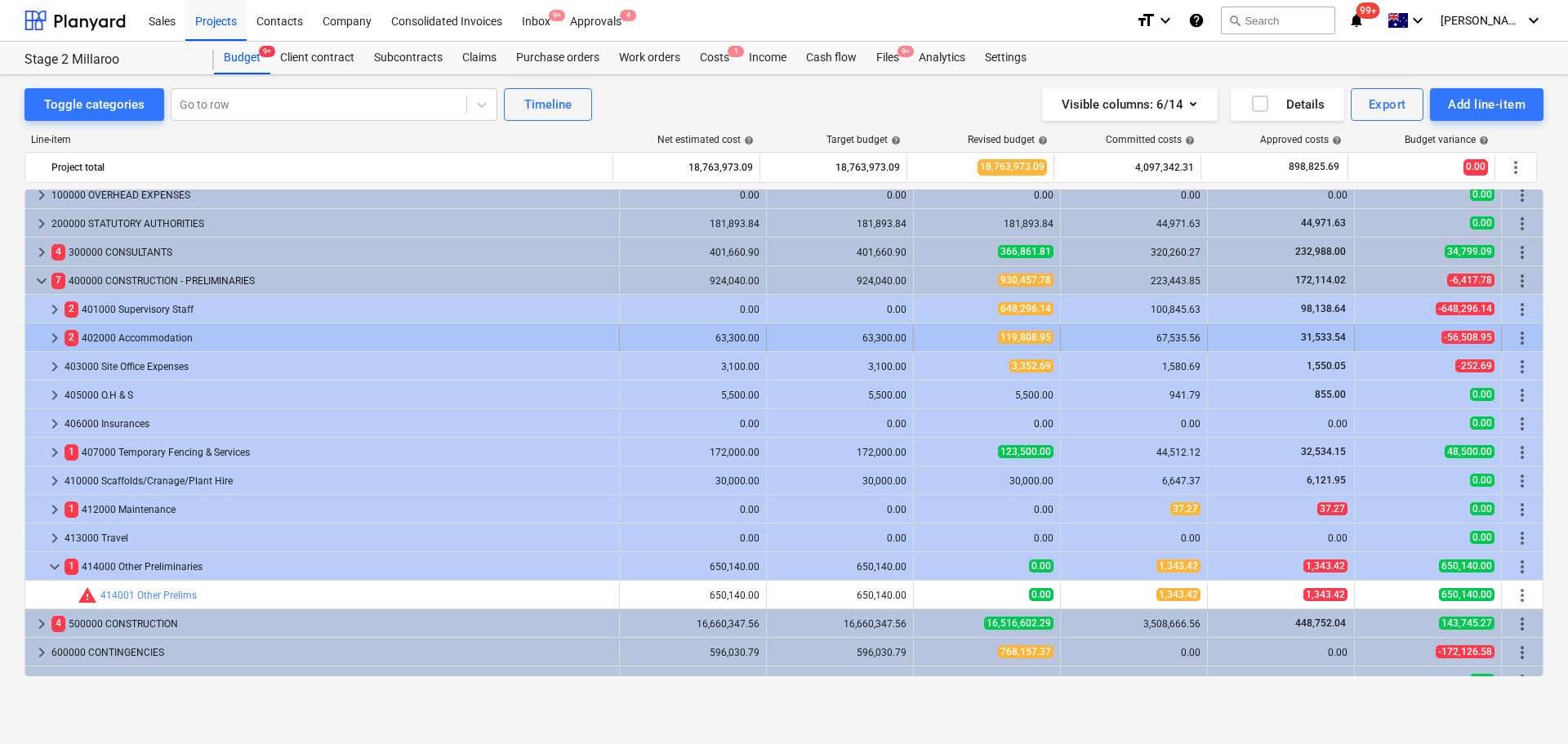
click at [54, 340] on span "keyboard_arrow_right" at bounding box center [54, 338] width 19 height 19
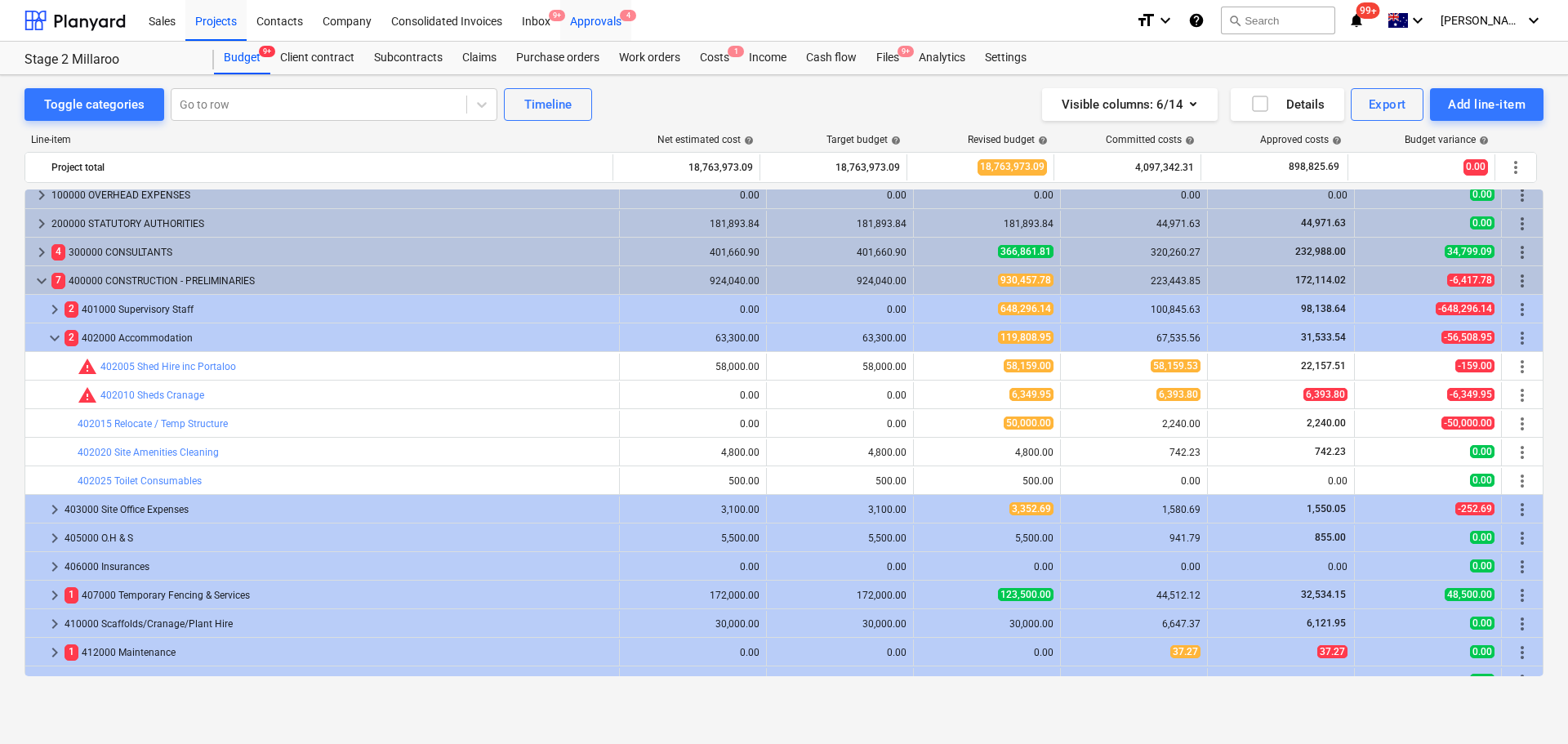
click at [611, 19] on div "Approvals 4" at bounding box center [595, 19] width 71 height 42
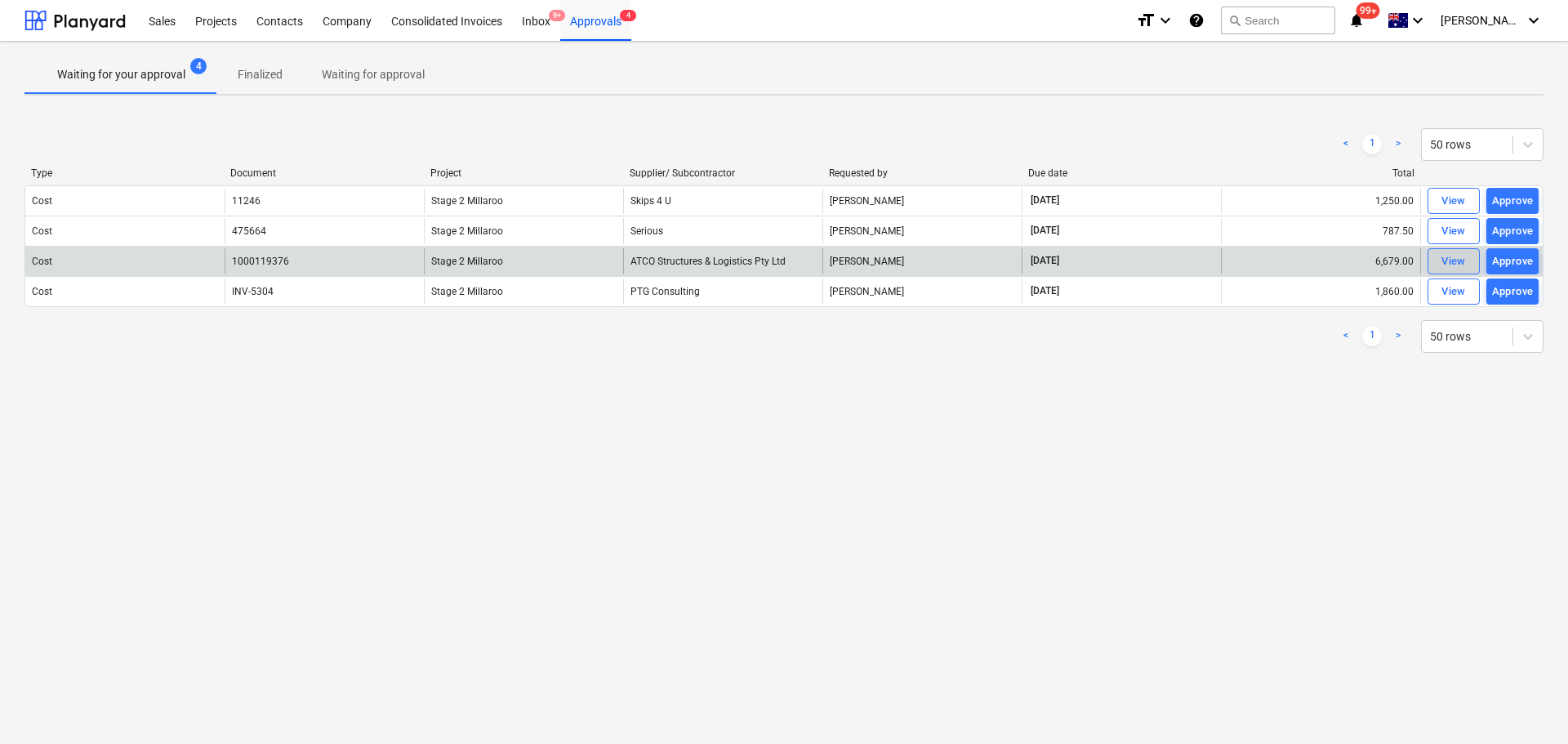
click at [1458, 263] on div "View" at bounding box center [1454, 261] width 24 height 18
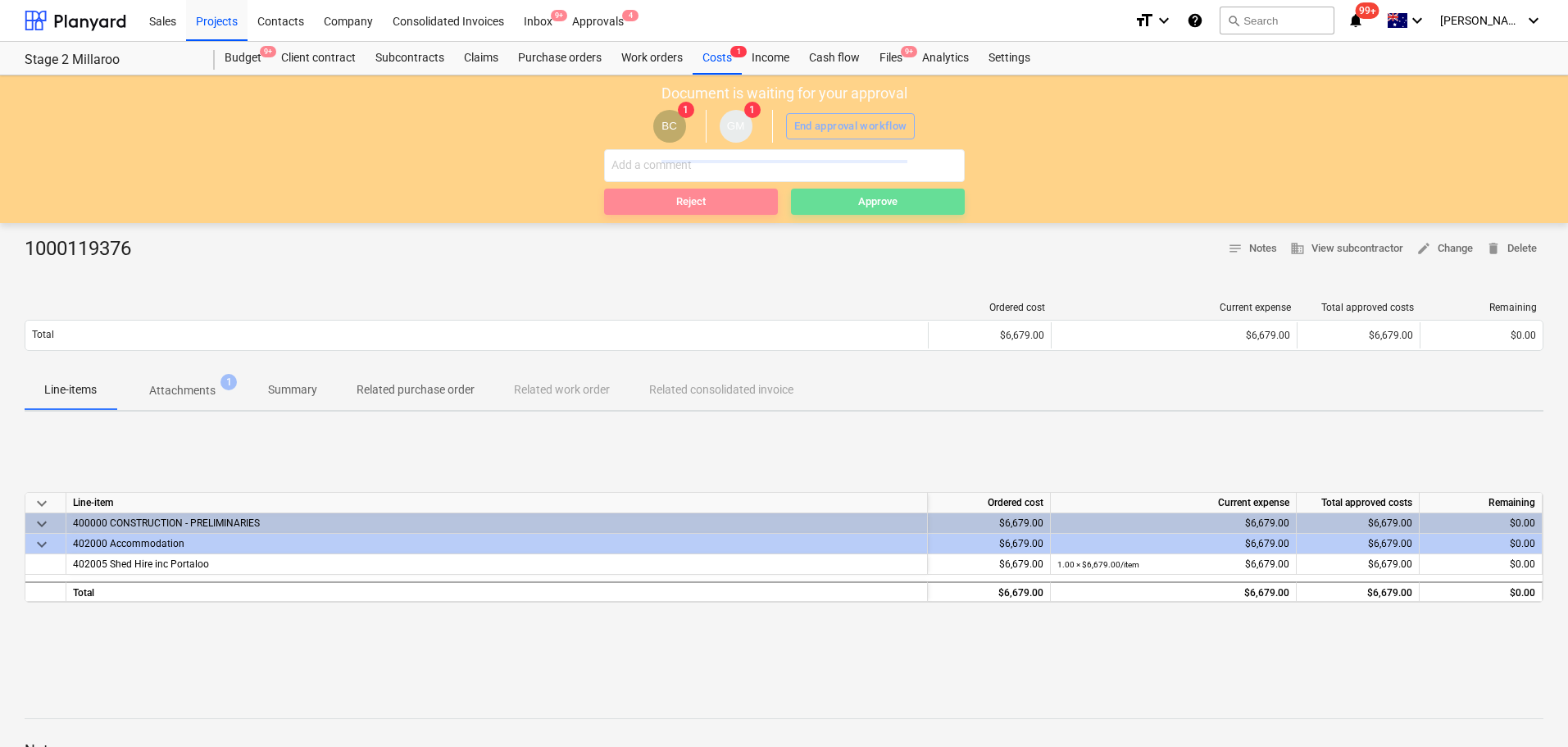
click at [635, 160] on div at bounding box center [784, 150] width 1568 height 148
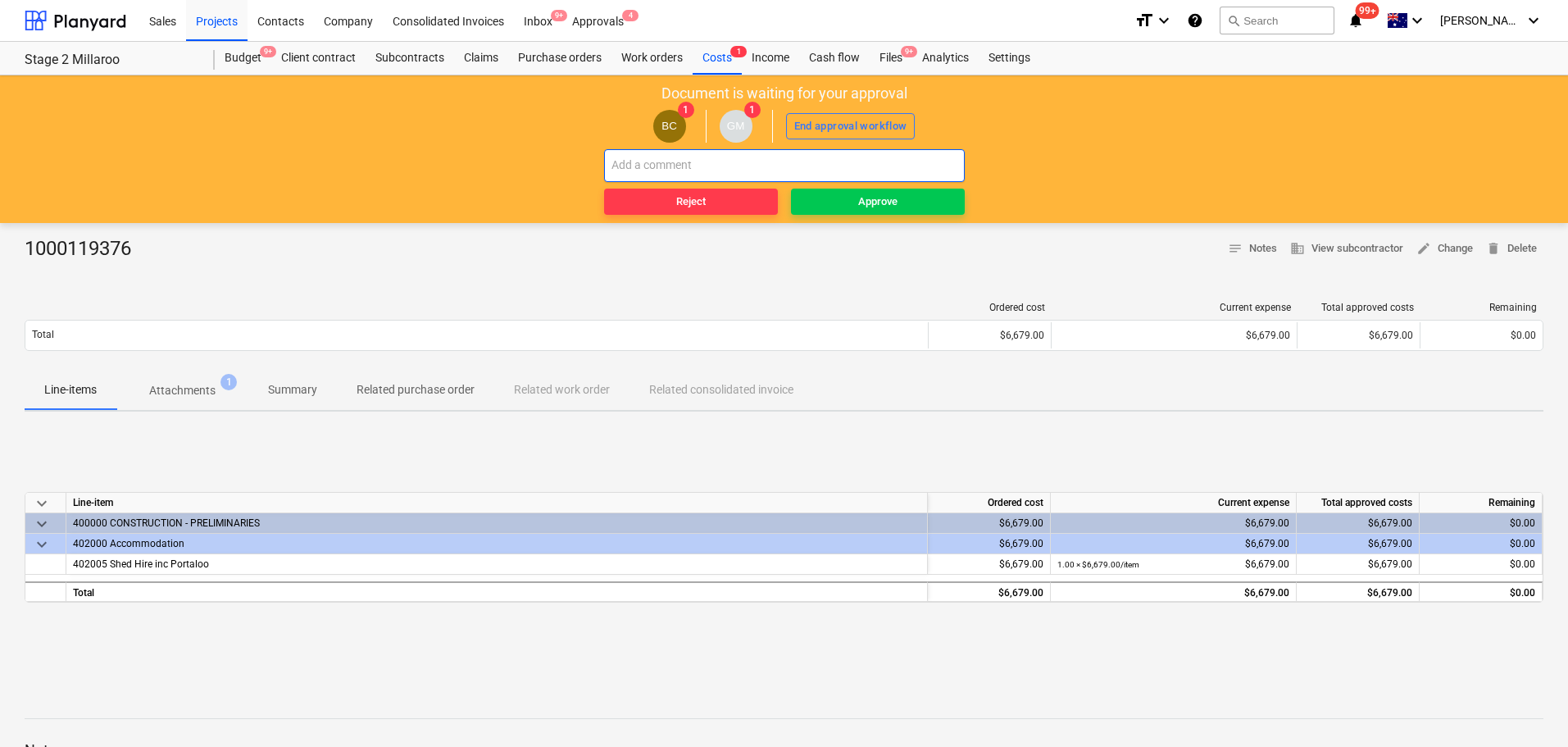
click at [643, 167] on input "text" at bounding box center [784, 165] width 361 height 33
type input "[PERSON_NAME] please code this to relocation of sheds in prelims"
click at [665, 206] on span "Reject" at bounding box center [691, 201] width 160 height 18
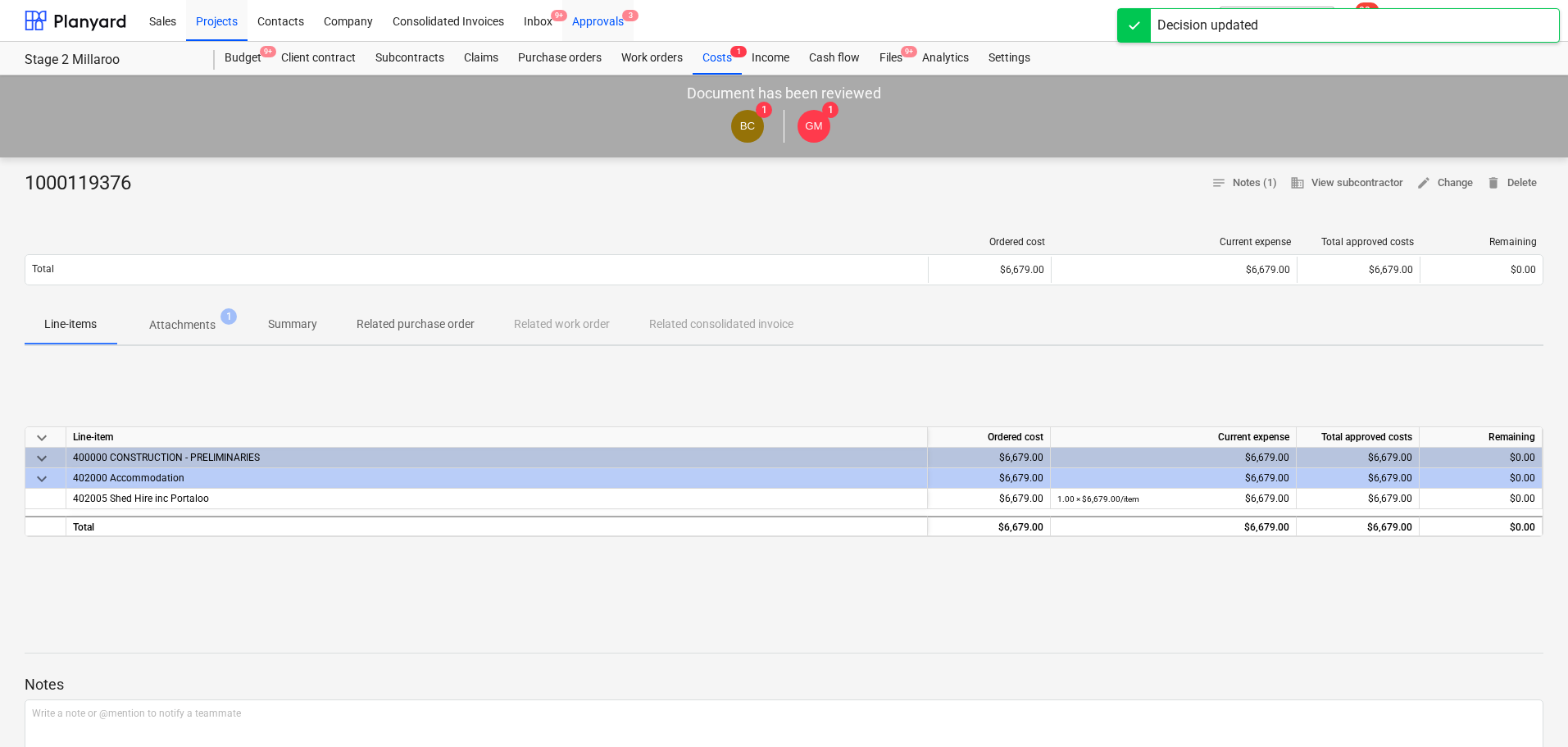
click at [598, 18] on div "Approvals 3" at bounding box center [597, 19] width 71 height 42
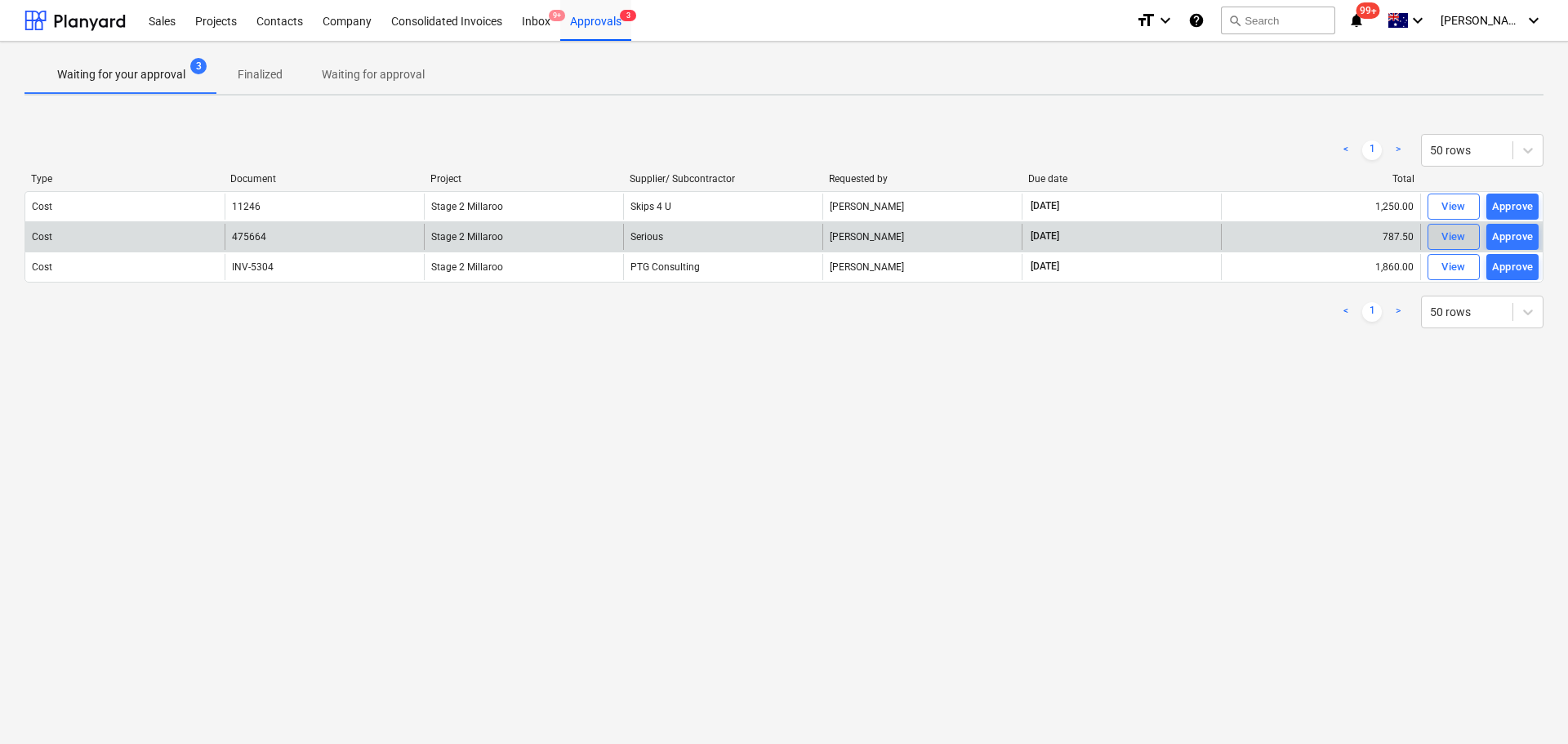
click at [1452, 232] on div "View" at bounding box center [1454, 236] width 24 height 18
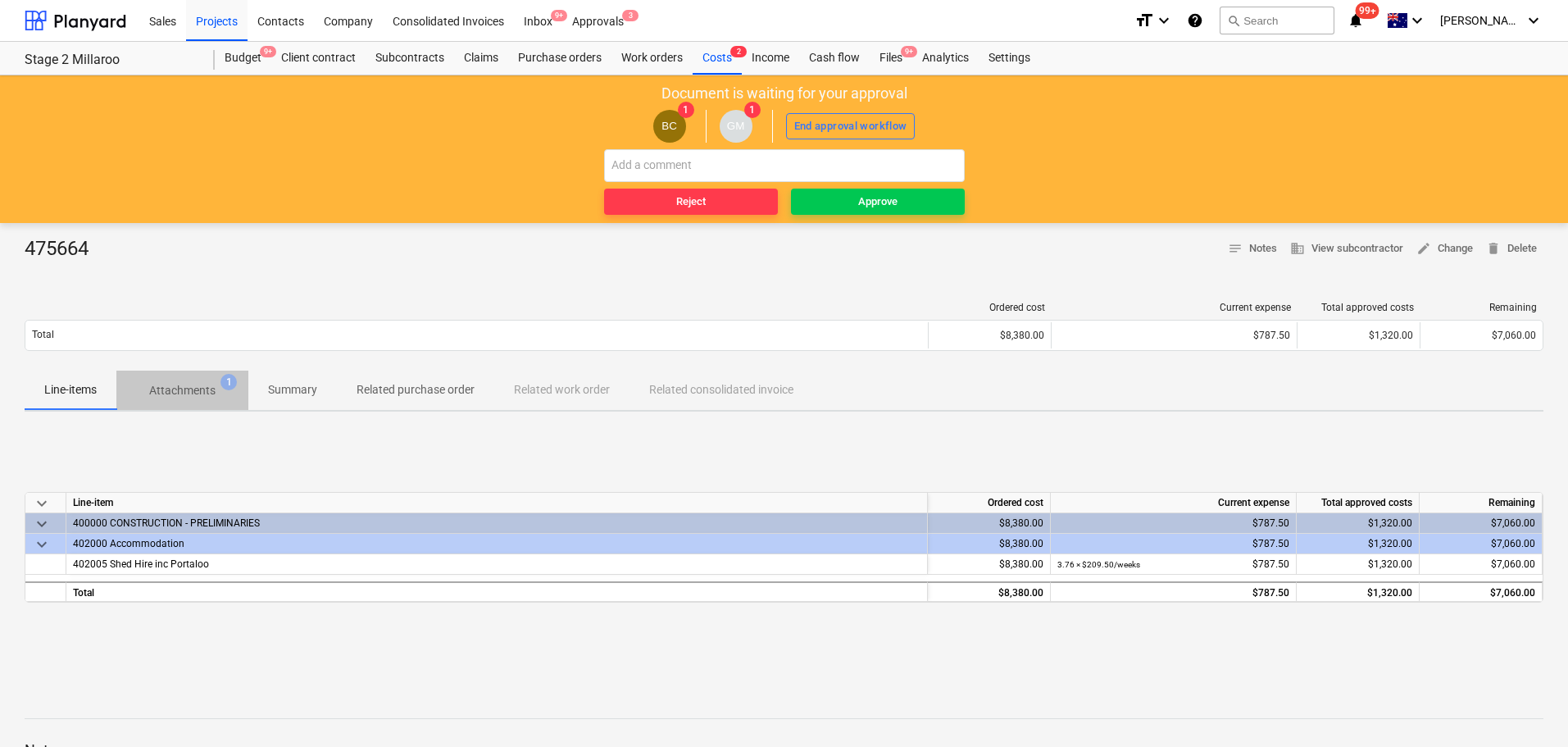
click at [179, 391] on p "Attachments" at bounding box center [182, 391] width 66 height 18
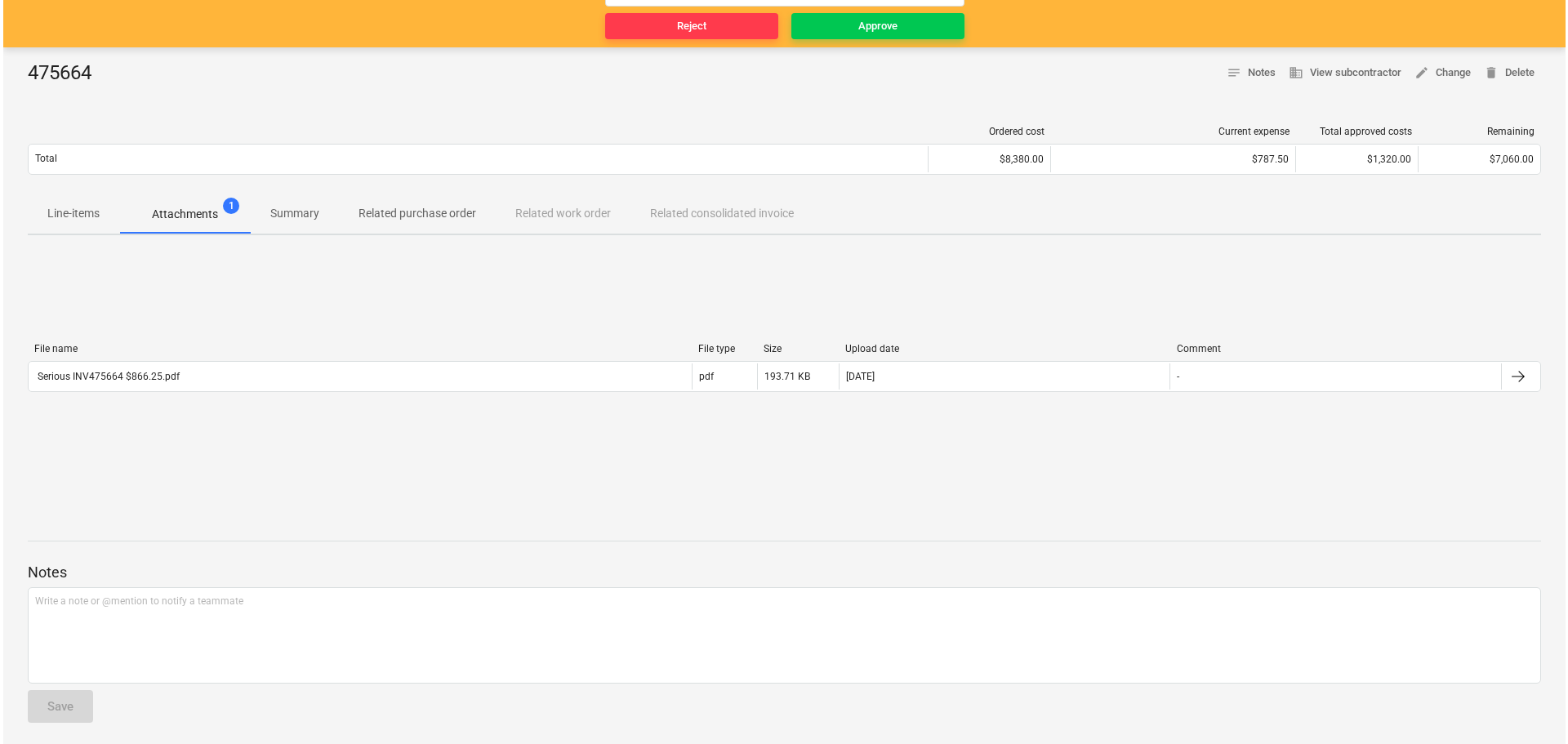
scroll to position [179, 0]
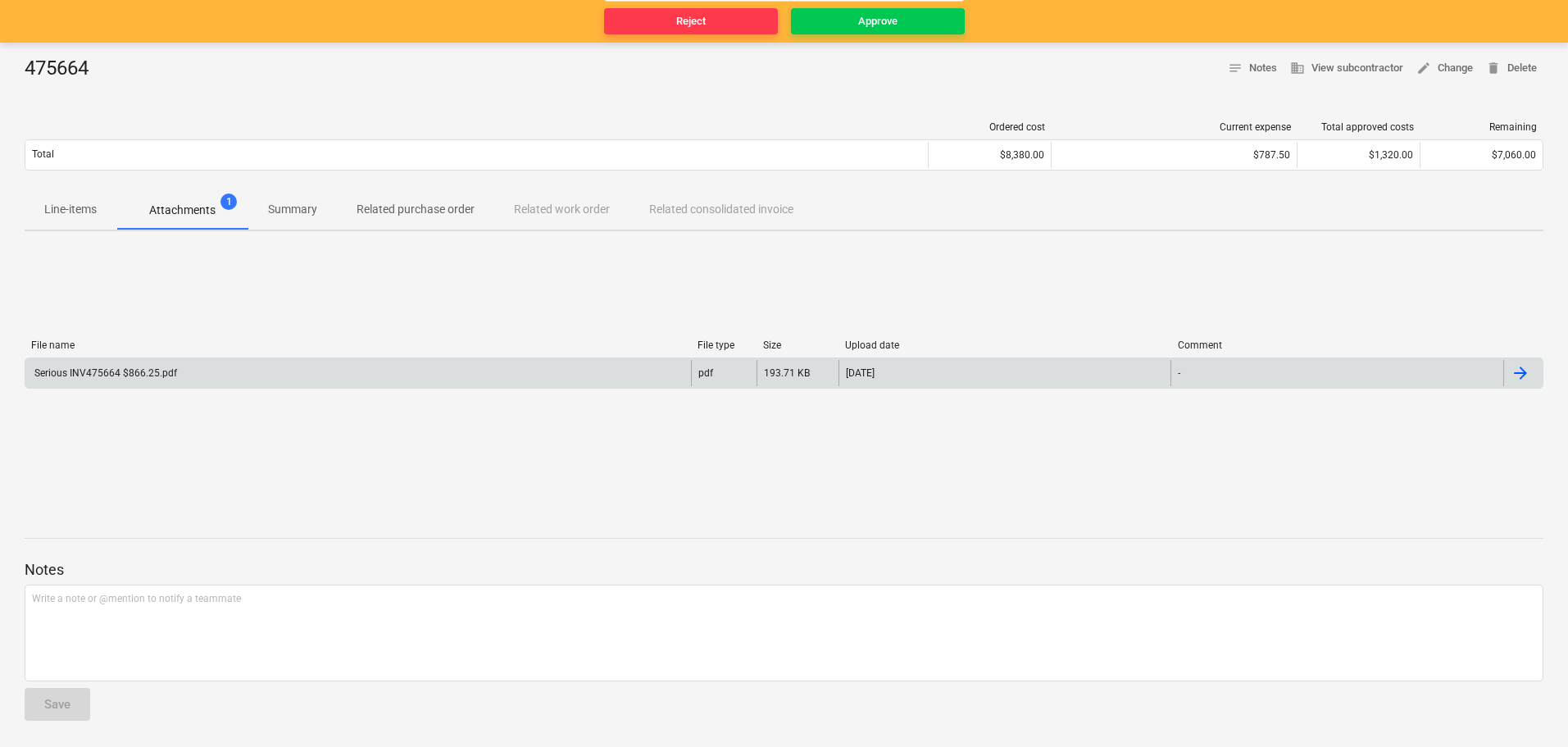
click at [102, 374] on div "Serious INV475664 $866.25.pdf" at bounding box center [104, 374] width 145 height 12
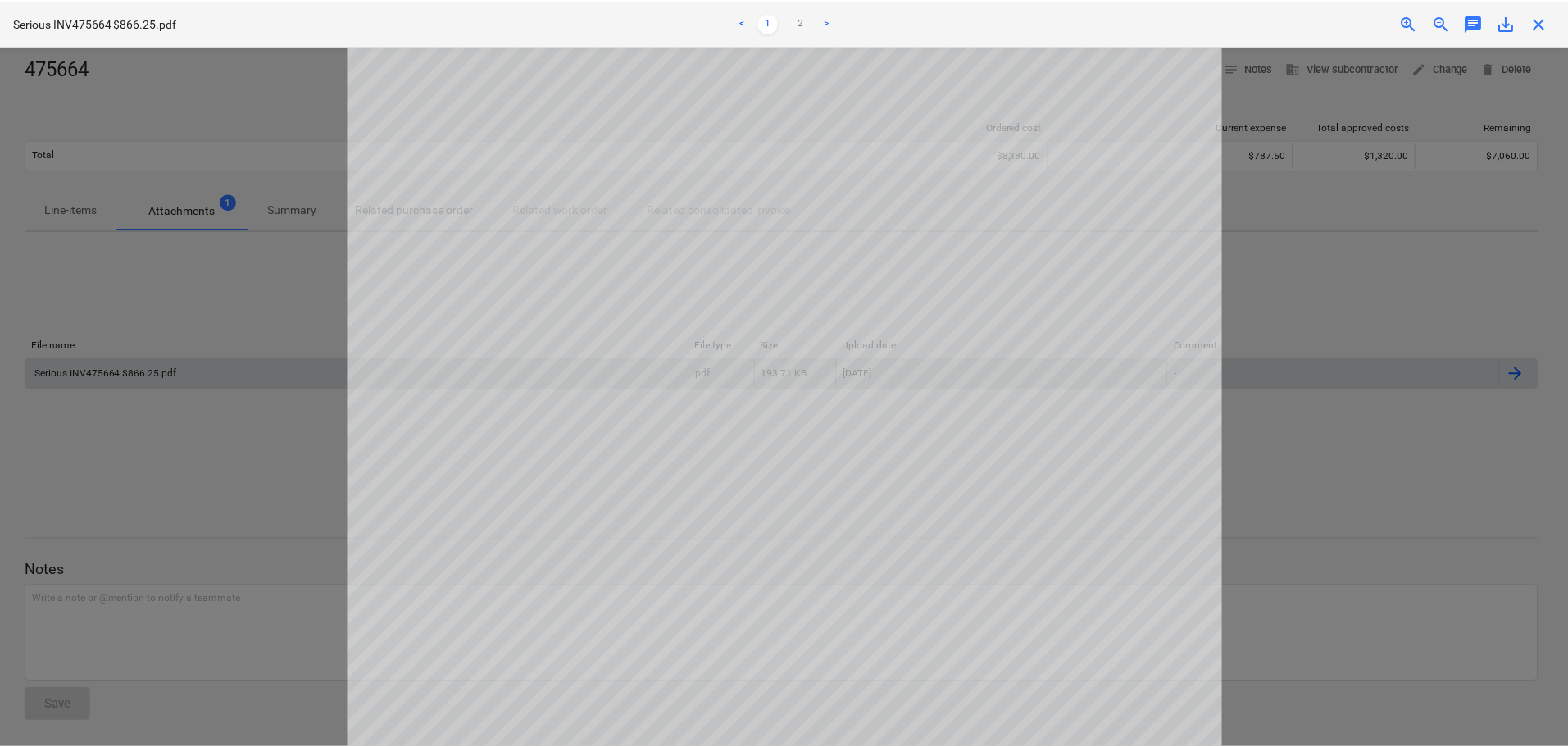
scroll to position [117, 0]
click at [1543, 24] on span "close" at bounding box center [1545, 22] width 19 height 19
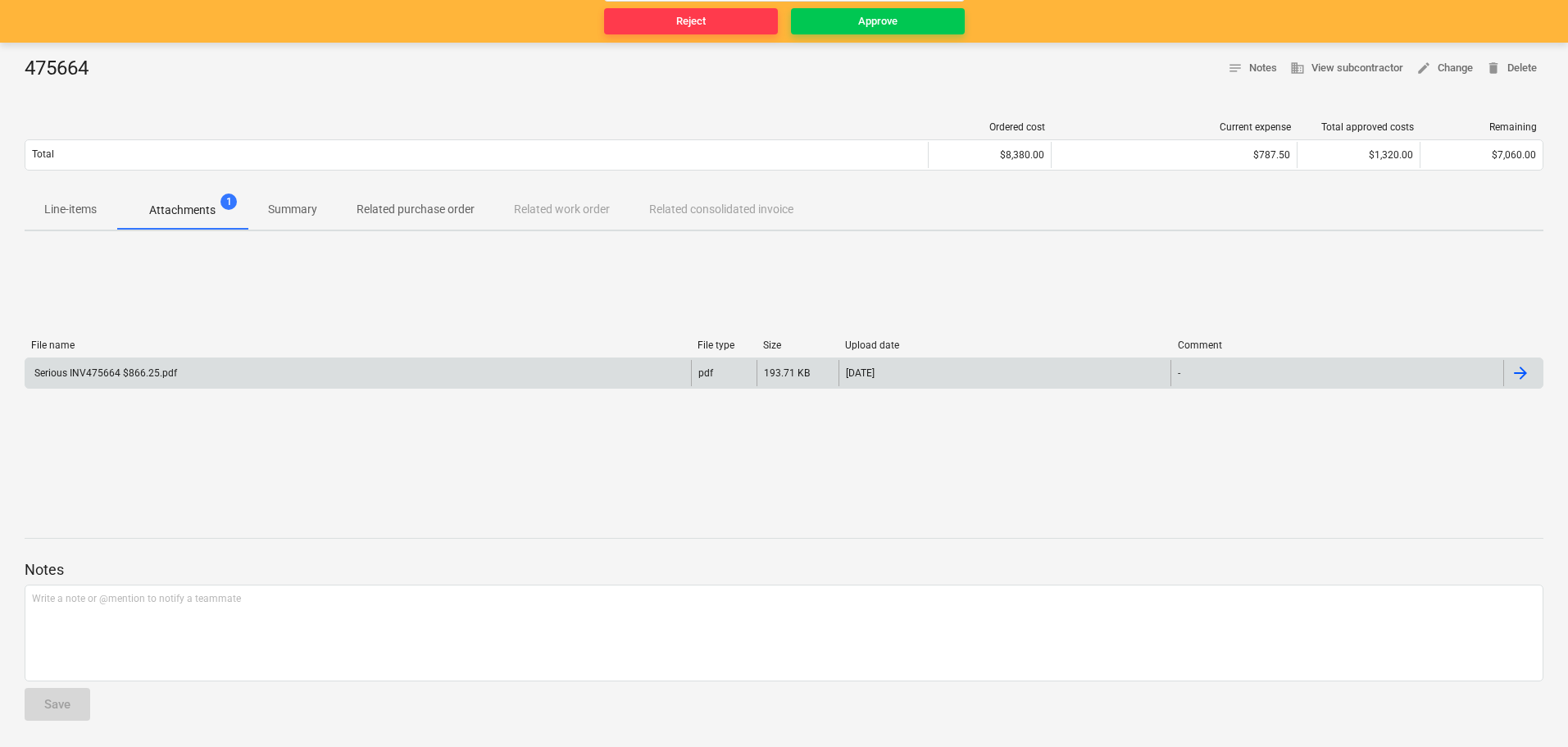
click at [76, 206] on p "Line-items" at bounding box center [71, 209] width 53 height 18
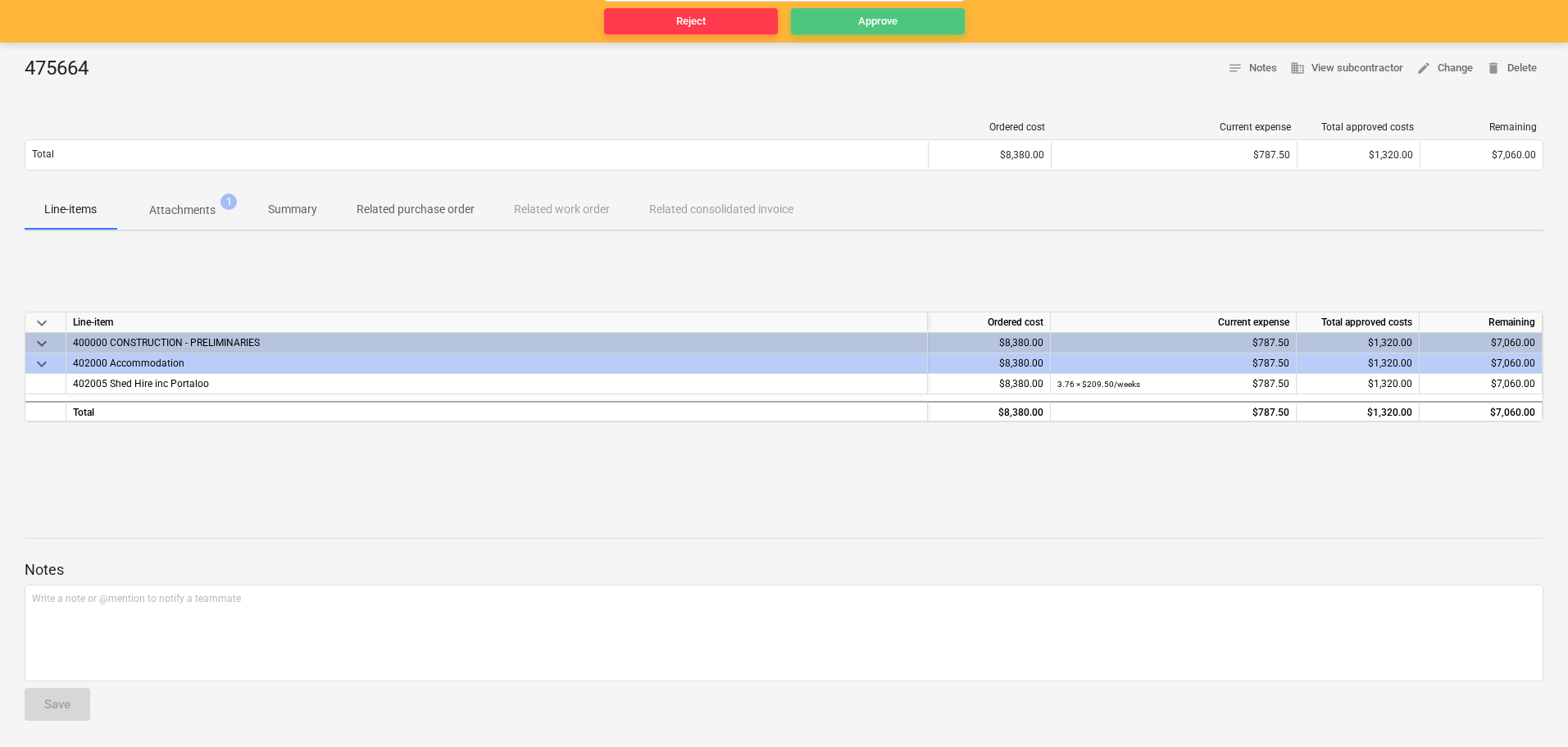
click at [863, 20] on div "Approve" at bounding box center [877, 21] width 39 height 18
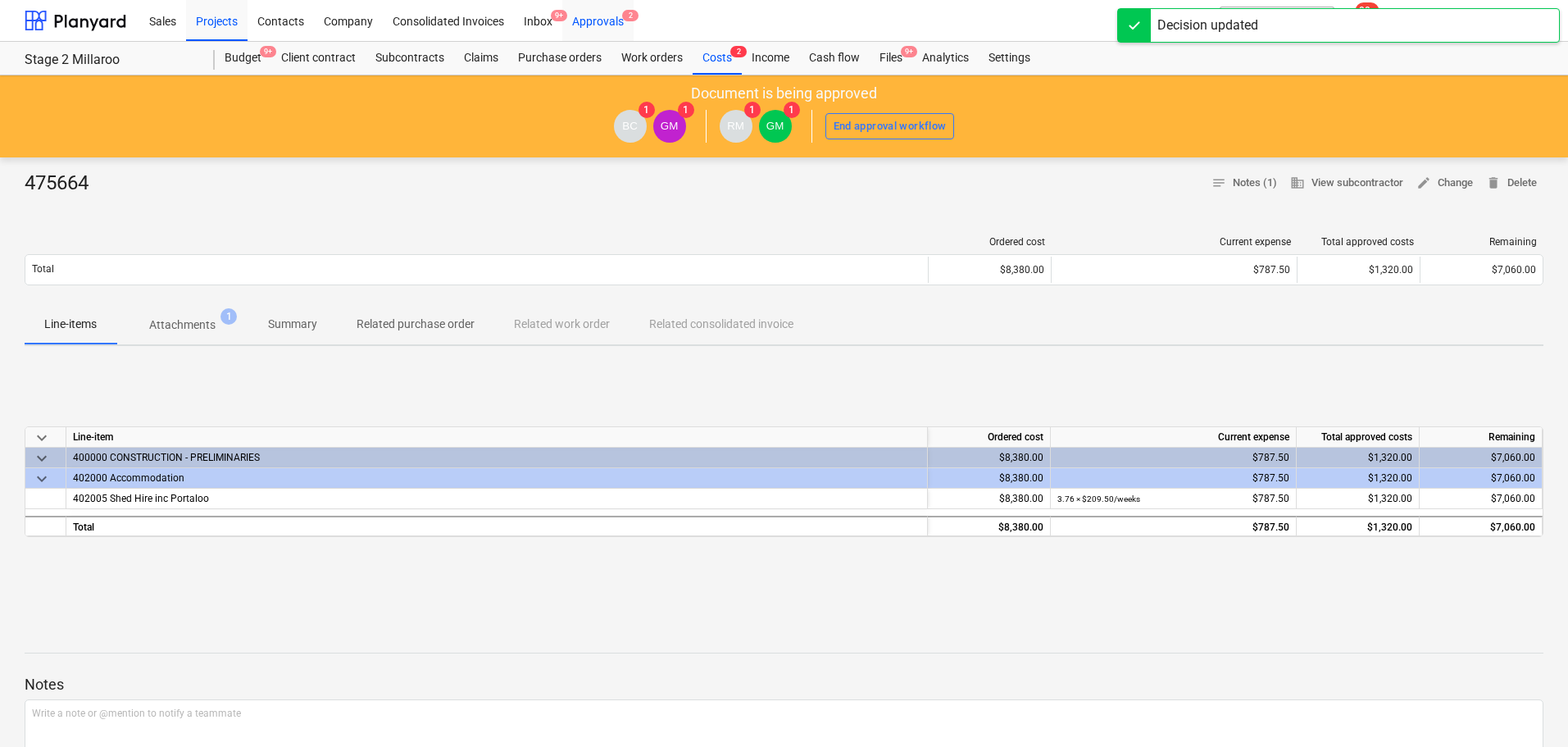
click at [591, 18] on div "Approvals 2" at bounding box center [597, 19] width 71 height 42
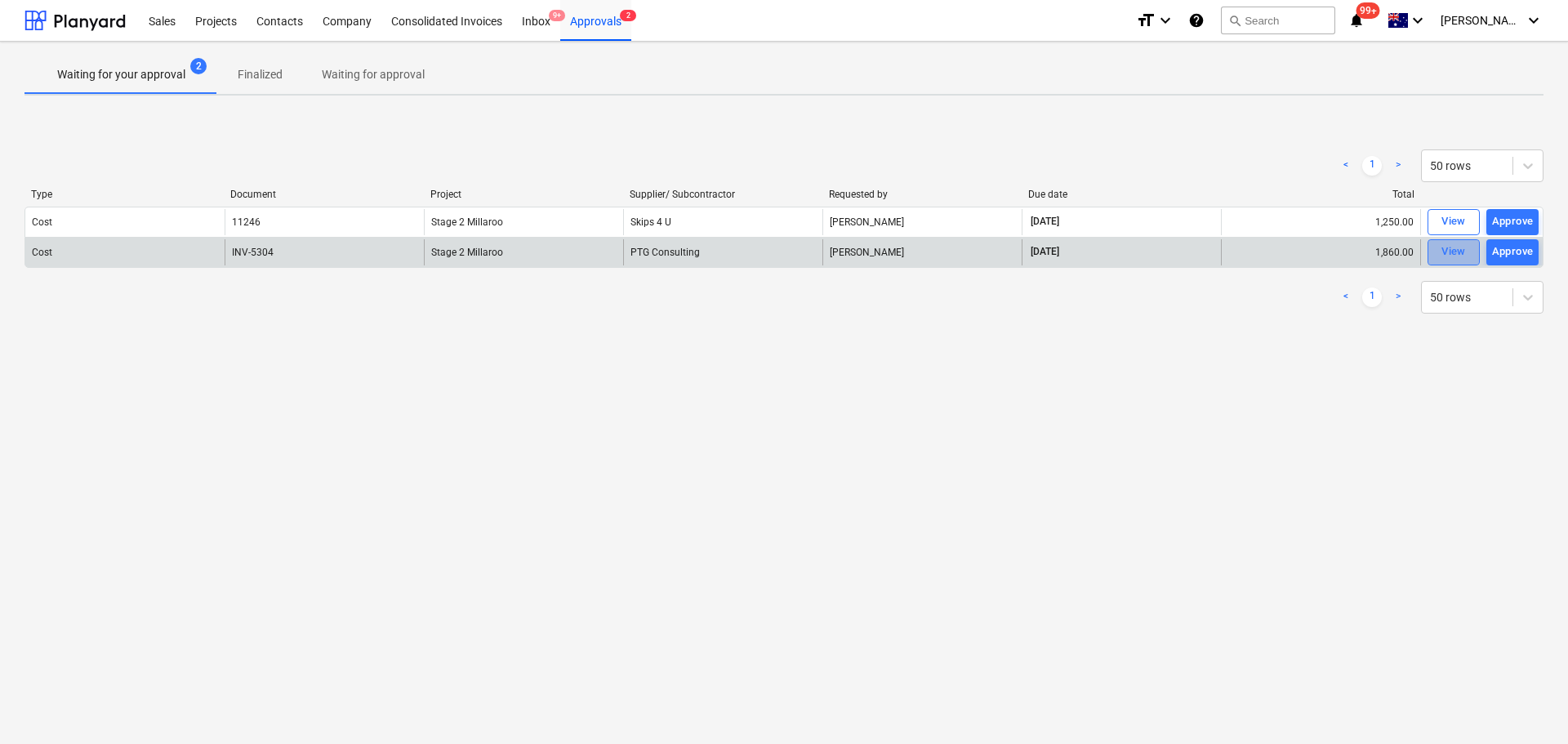
click at [1441, 253] on span "View" at bounding box center [1454, 251] width 36 height 18
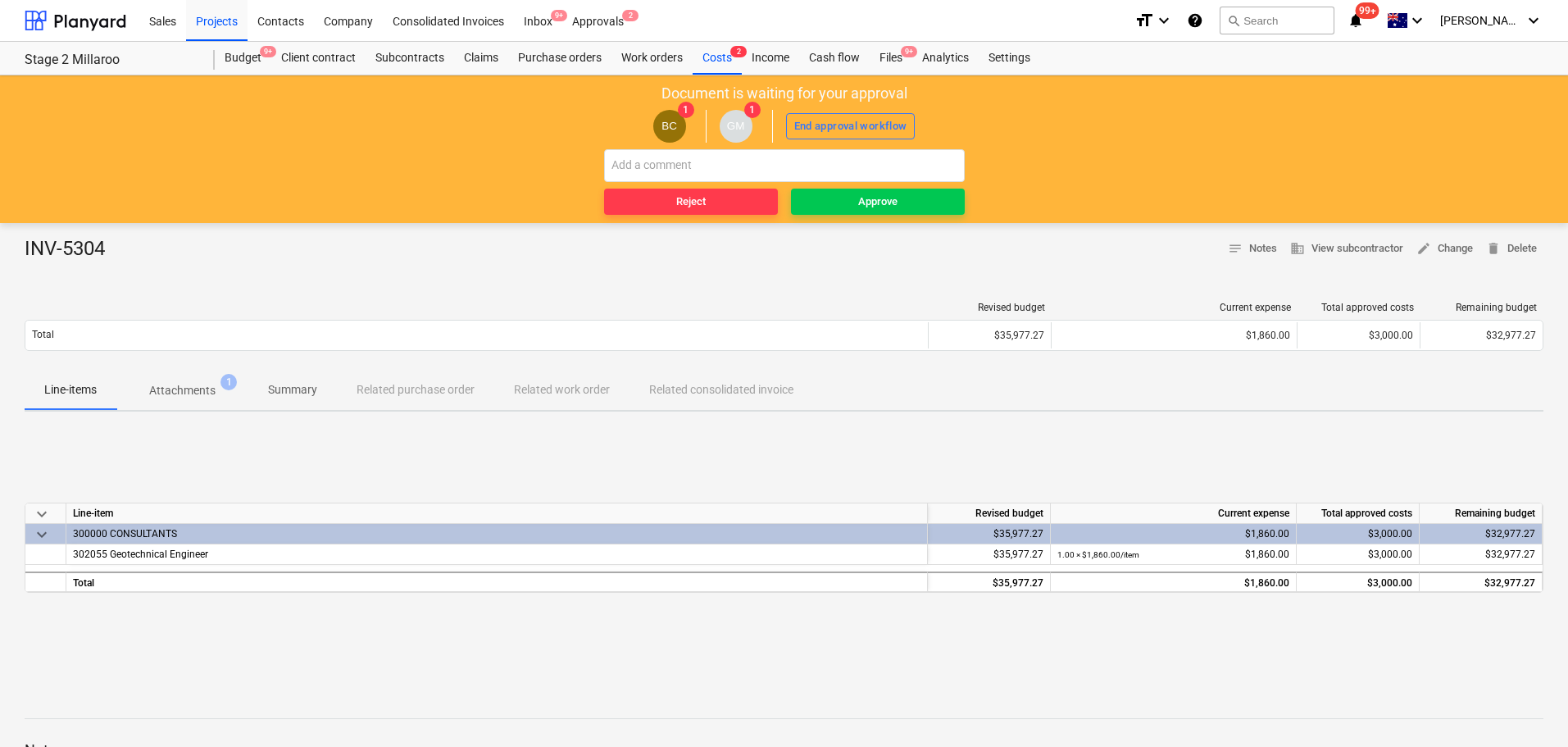
click at [191, 384] on p "Attachments" at bounding box center [182, 391] width 66 height 18
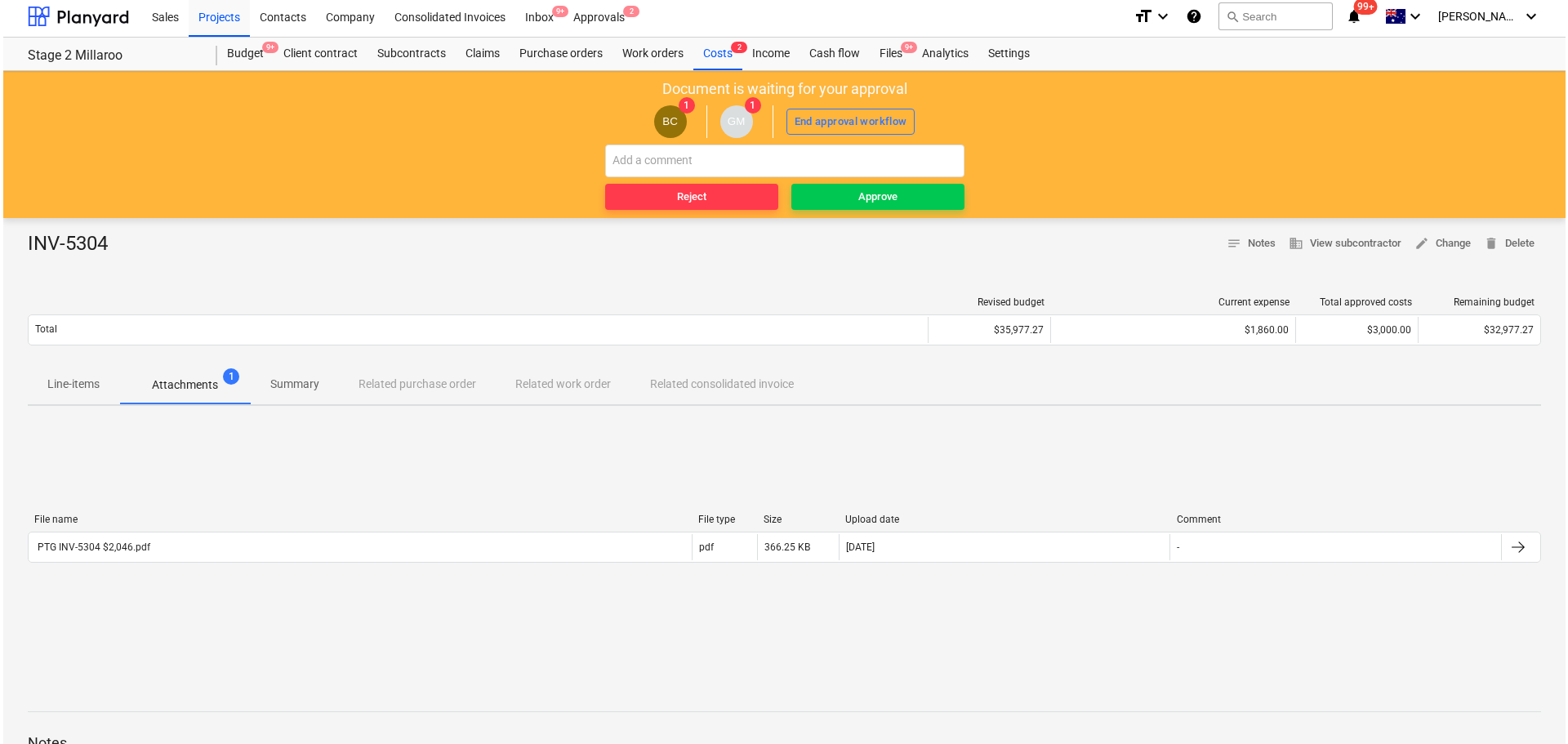
scroll to position [5, 0]
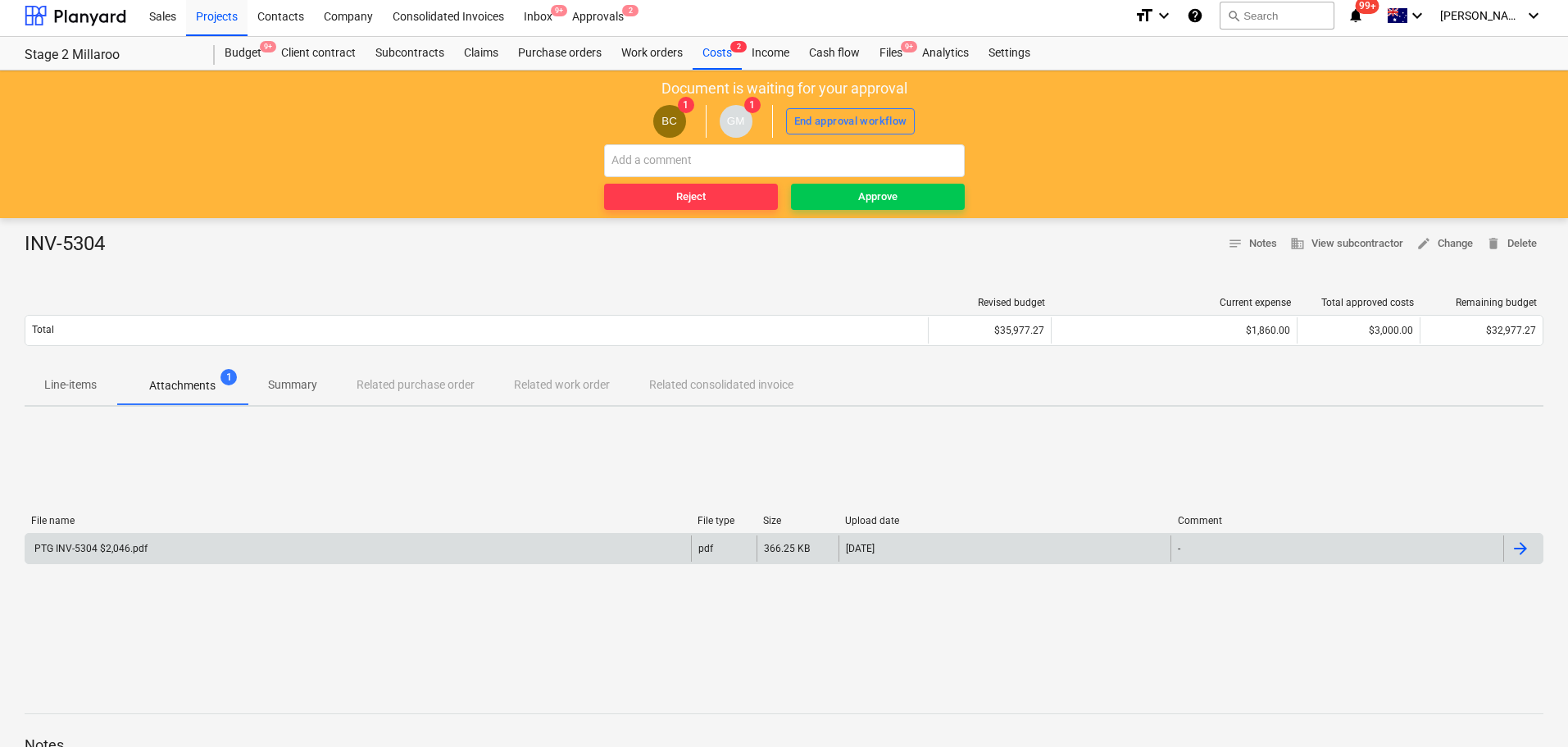
click at [109, 551] on div "PTG INV-5304 $2,046.pdf" at bounding box center [89, 549] width 116 height 12
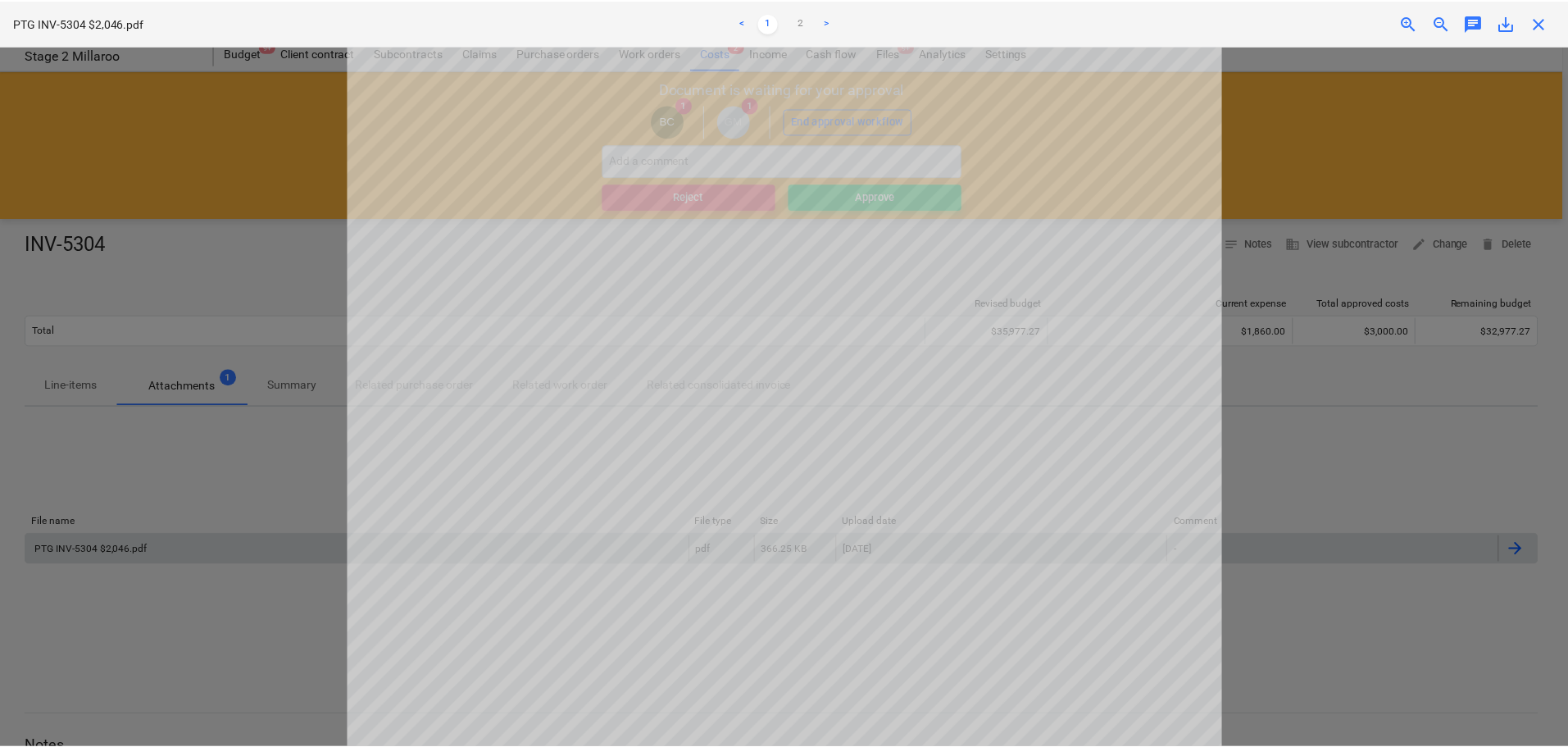
scroll to position [0, 0]
click at [1547, 18] on span "close" at bounding box center [1545, 22] width 19 height 19
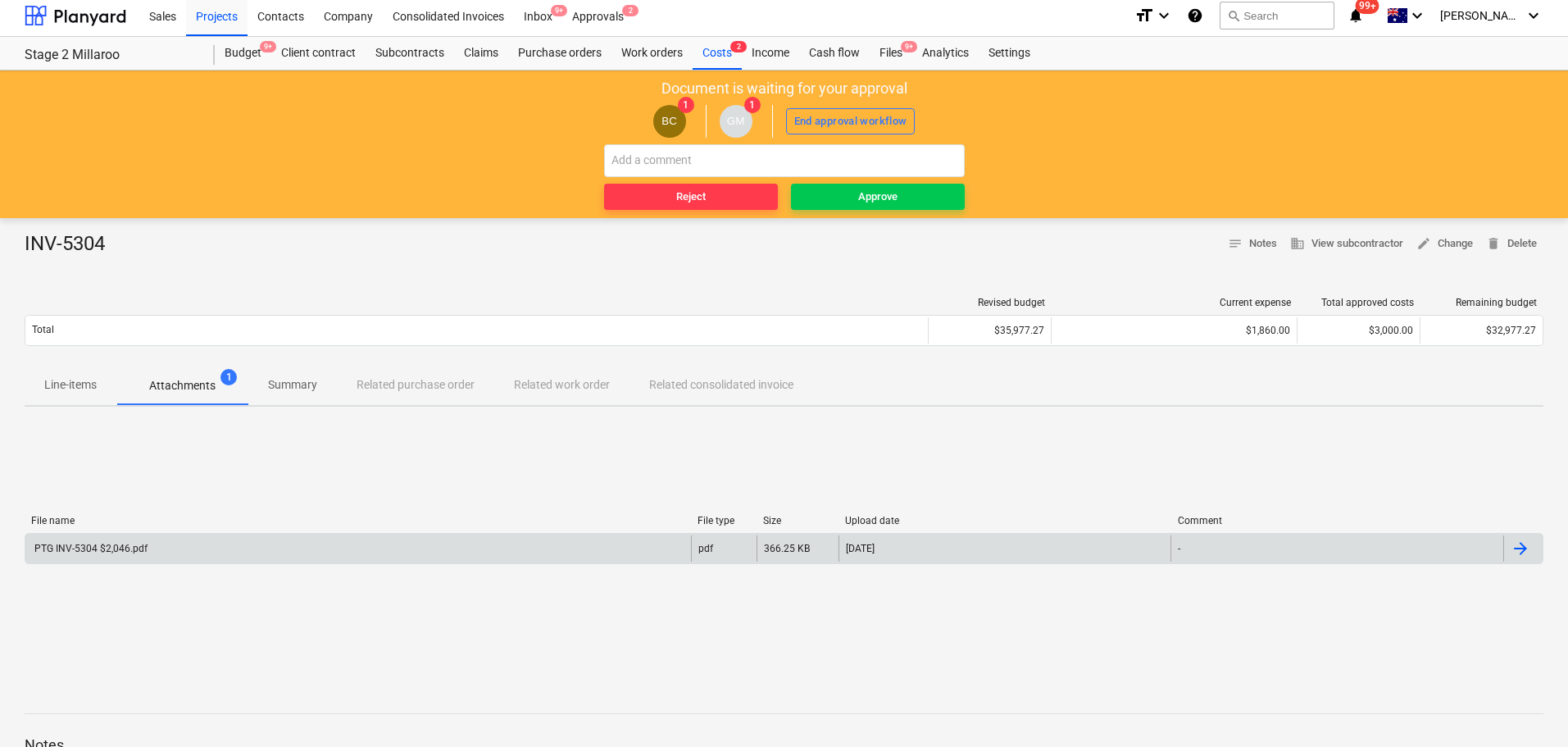
click at [81, 382] on p "Line-items" at bounding box center [71, 385] width 53 height 18
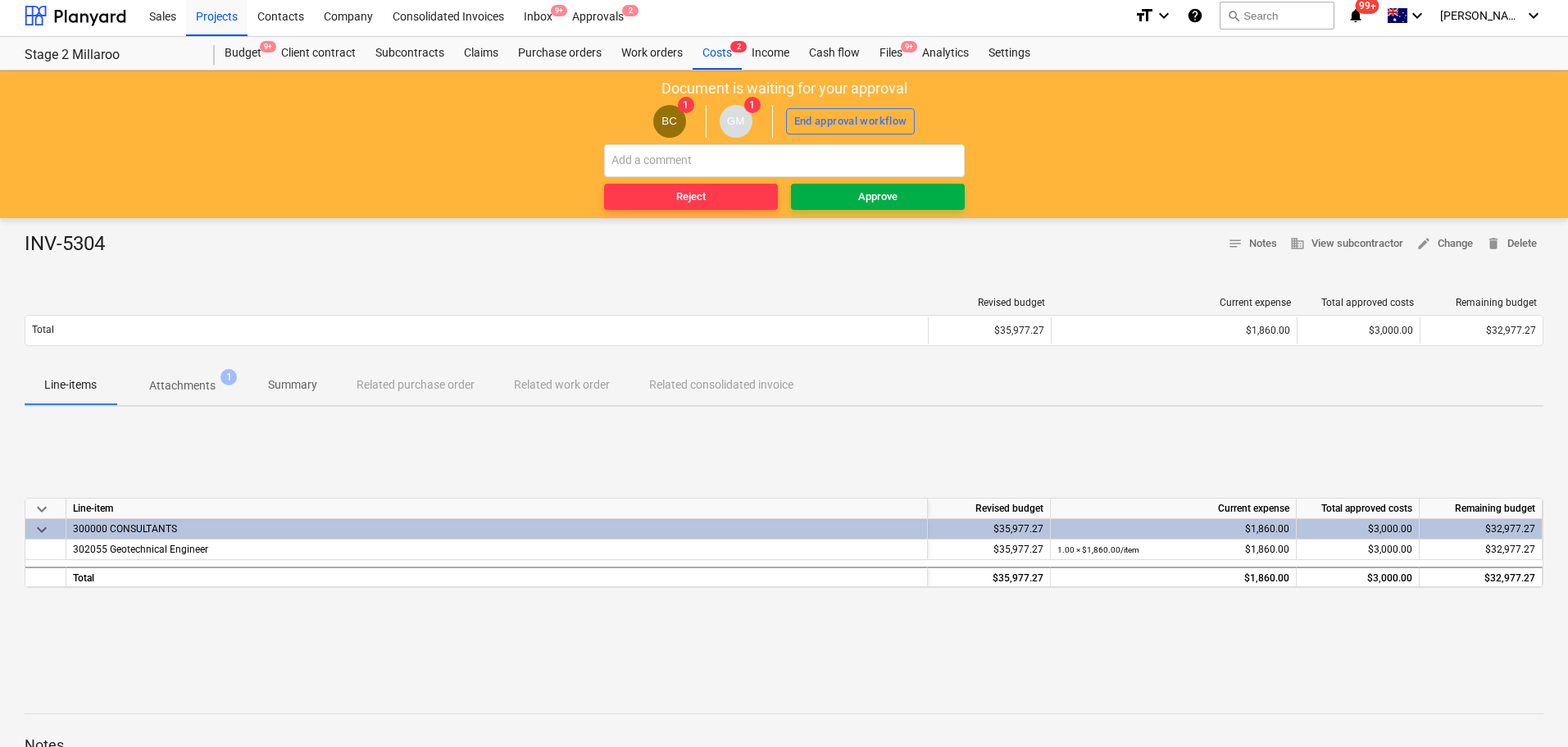
click at [866, 195] on div "Approve" at bounding box center [877, 196] width 39 height 18
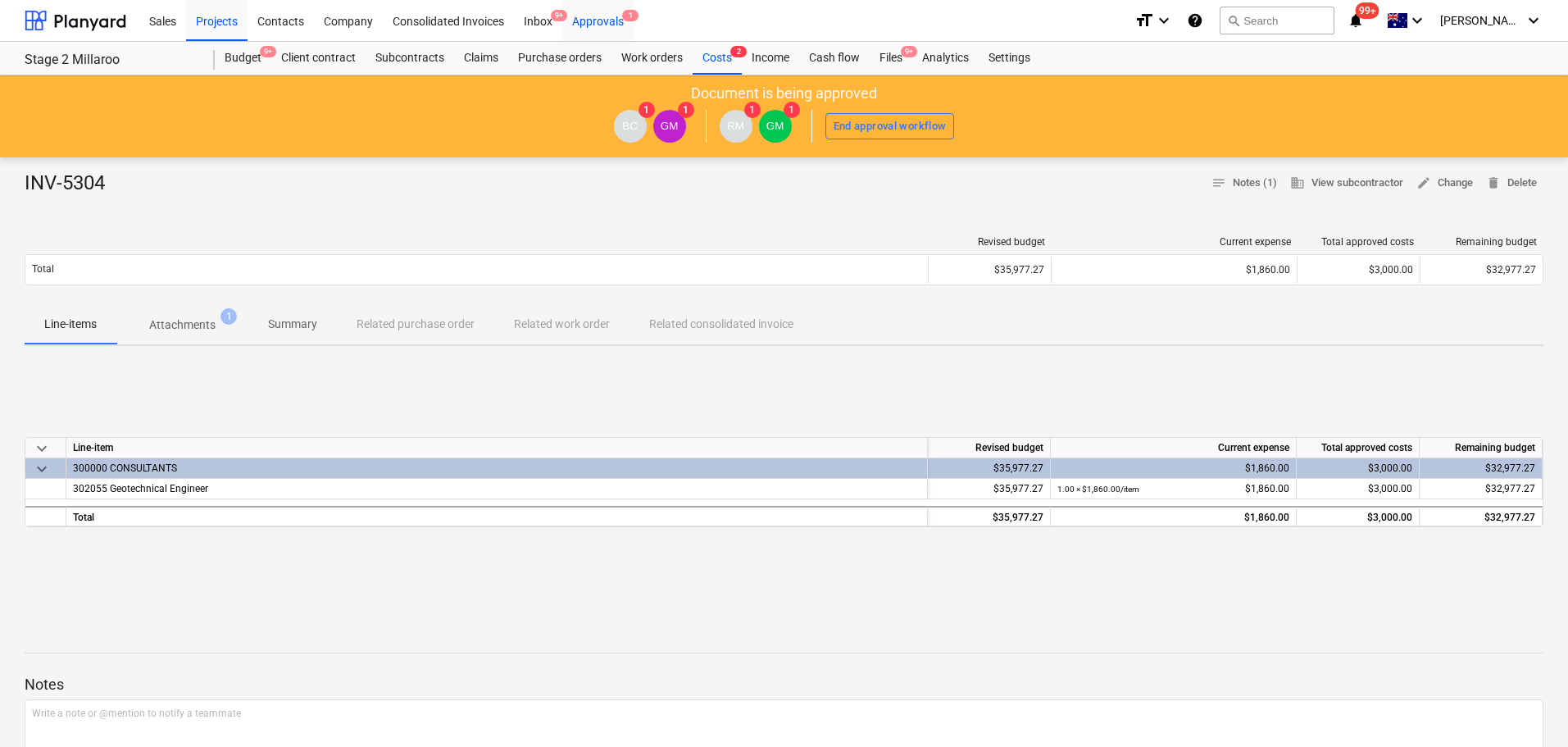
click at [602, 22] on div "Approvals 1" at bounding box center [597, 19] width 71 height 42
